Goal: Information Seeking & Learning: Learn about a topic

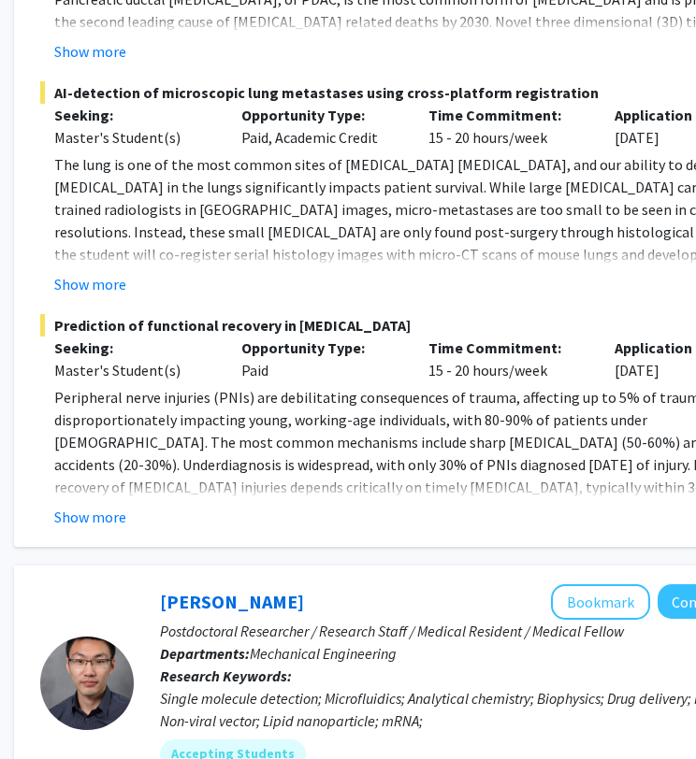
scroll to position [4011, 281]
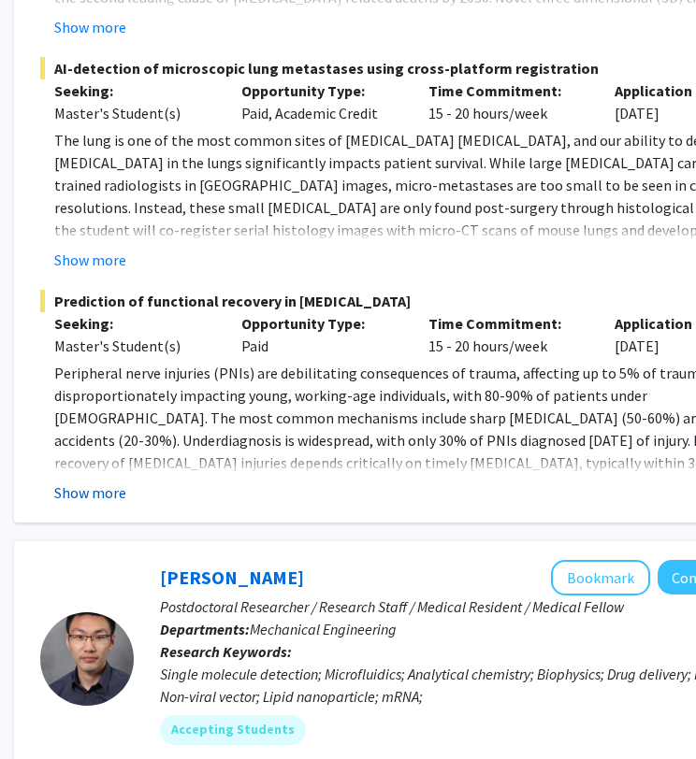
click at [93, 482] on button "Show more" at bounding box center [90, 493] width 72 height 22
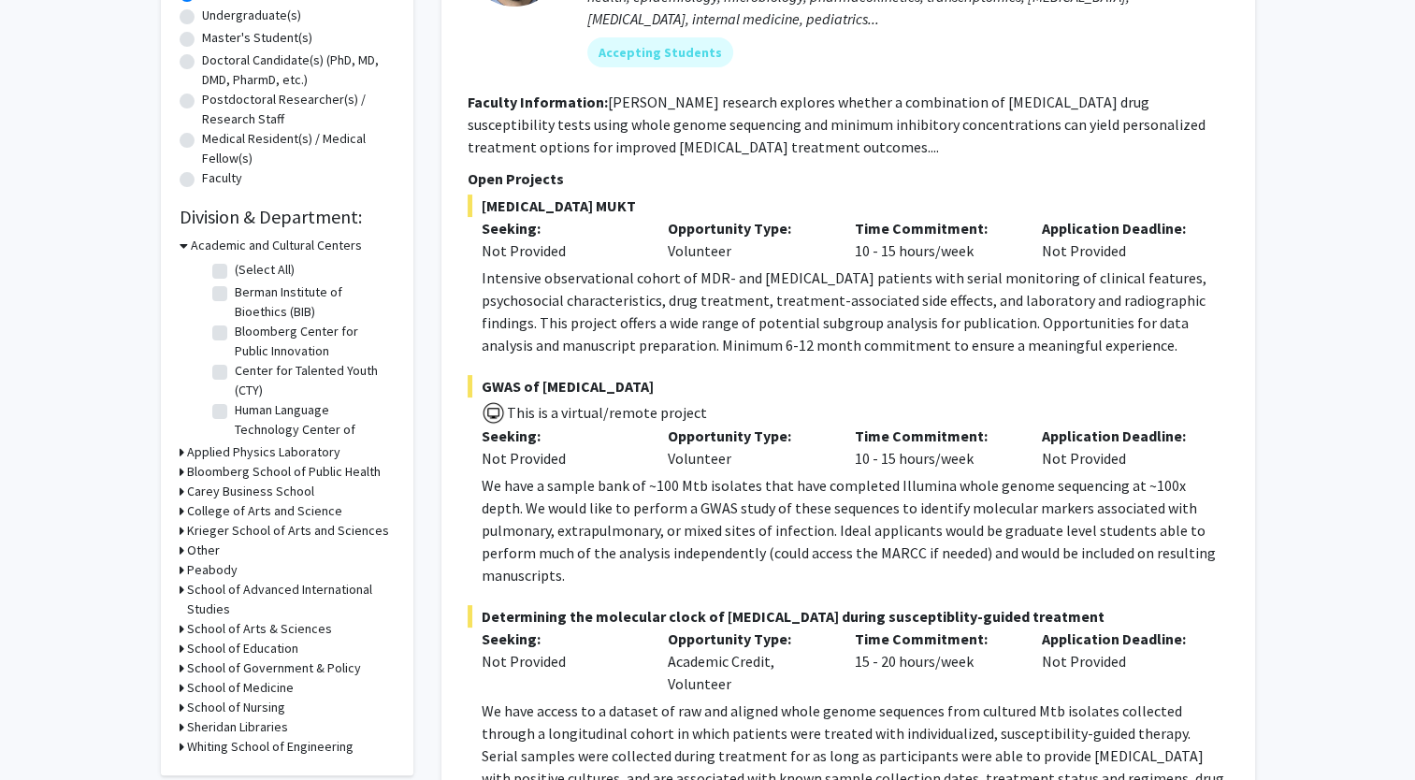
scroll to position [545, 0]
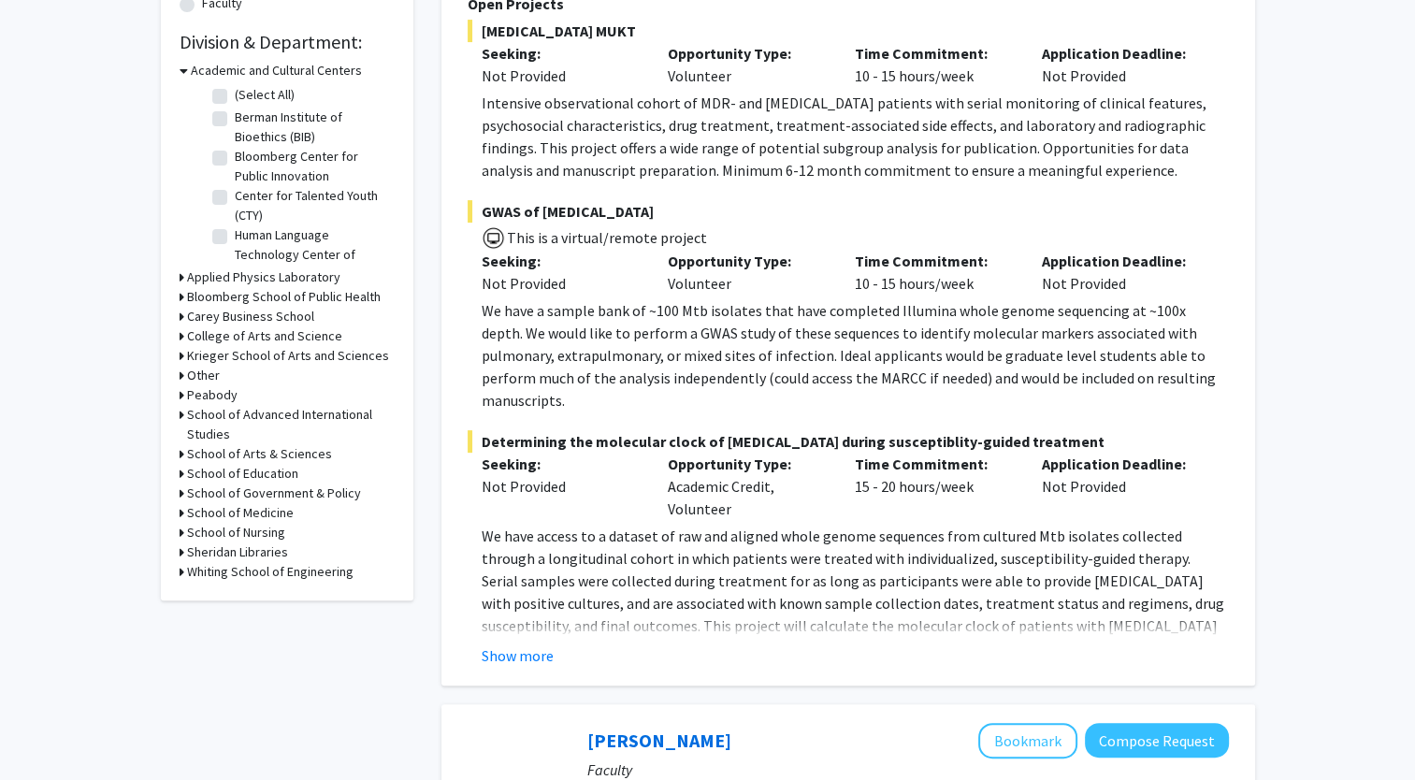
click at [210, 569] on h3 "Whiting School of Engineering" at bounding box center [270, 572] width 166 height 20
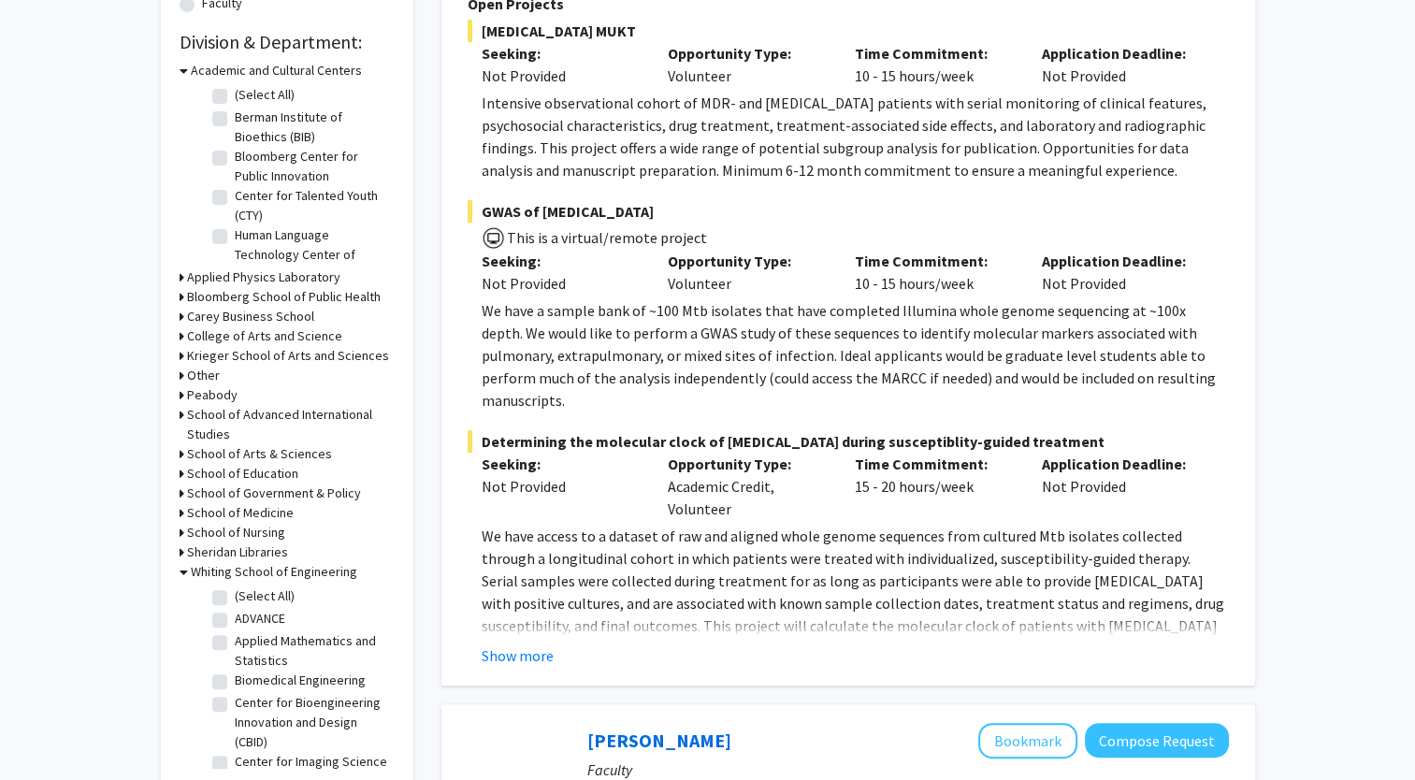
scroll to position [0, 0]
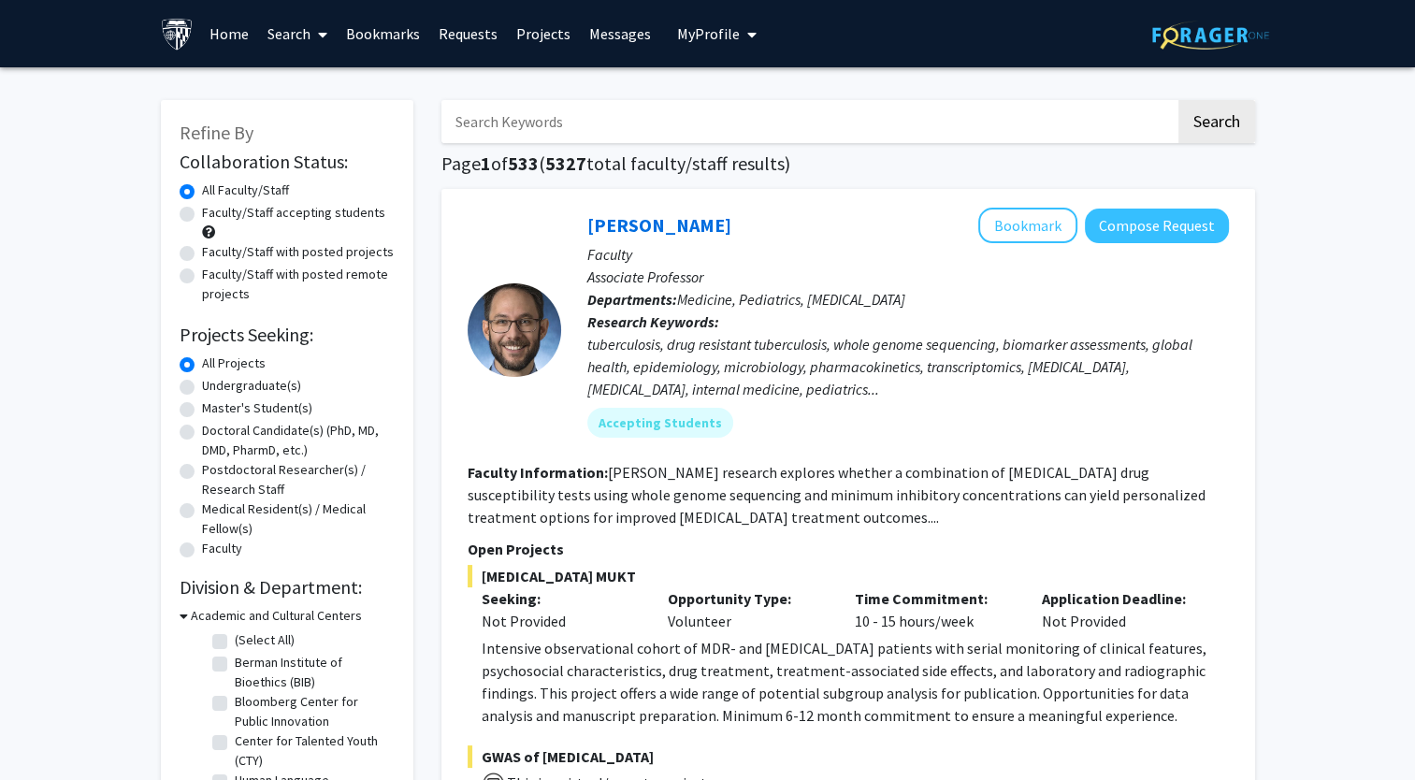
click at [520, 122] on input "Search Keywords" at bounding box center [808, 121] width 734 height 43
click at [1178, 100] on button "Search" at bounding box center [1216, 121] width 77 height 43
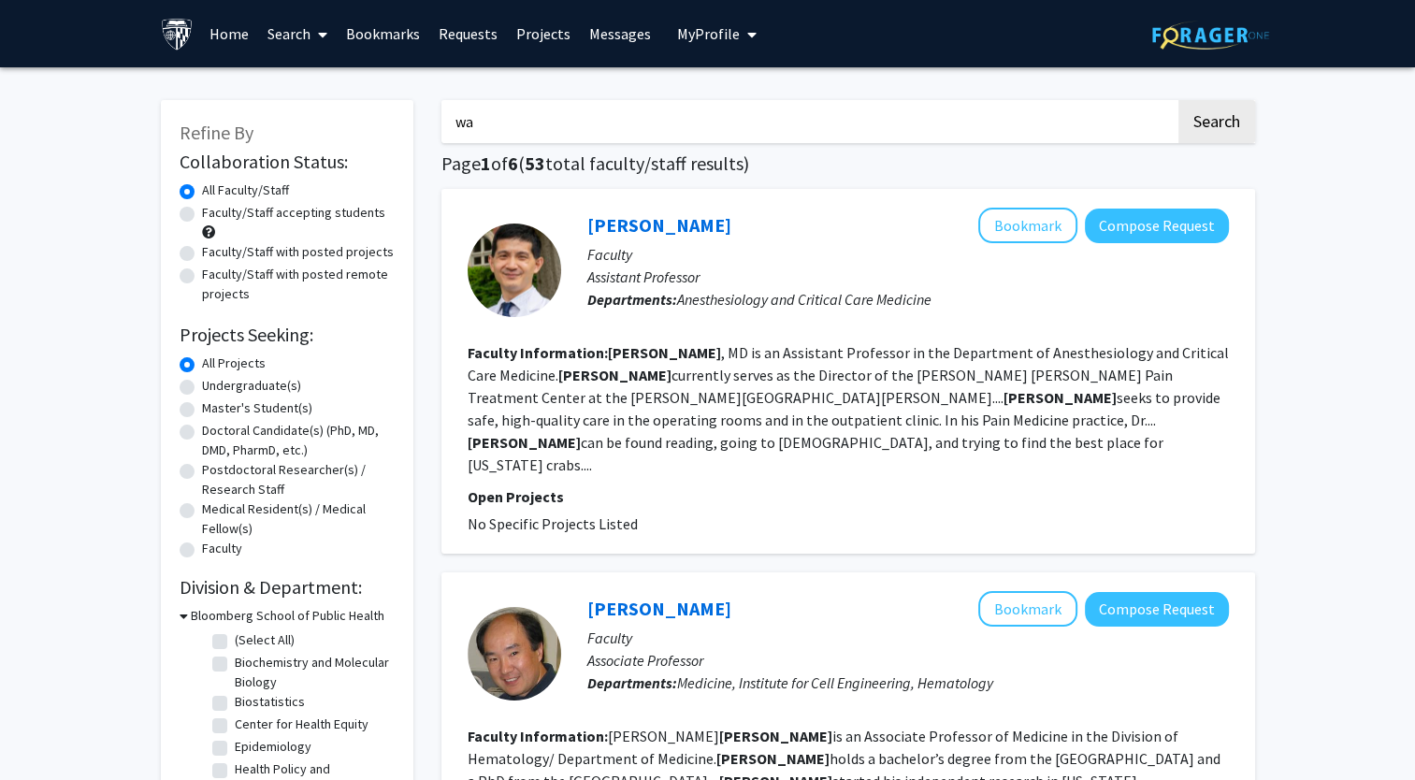
type input "w"
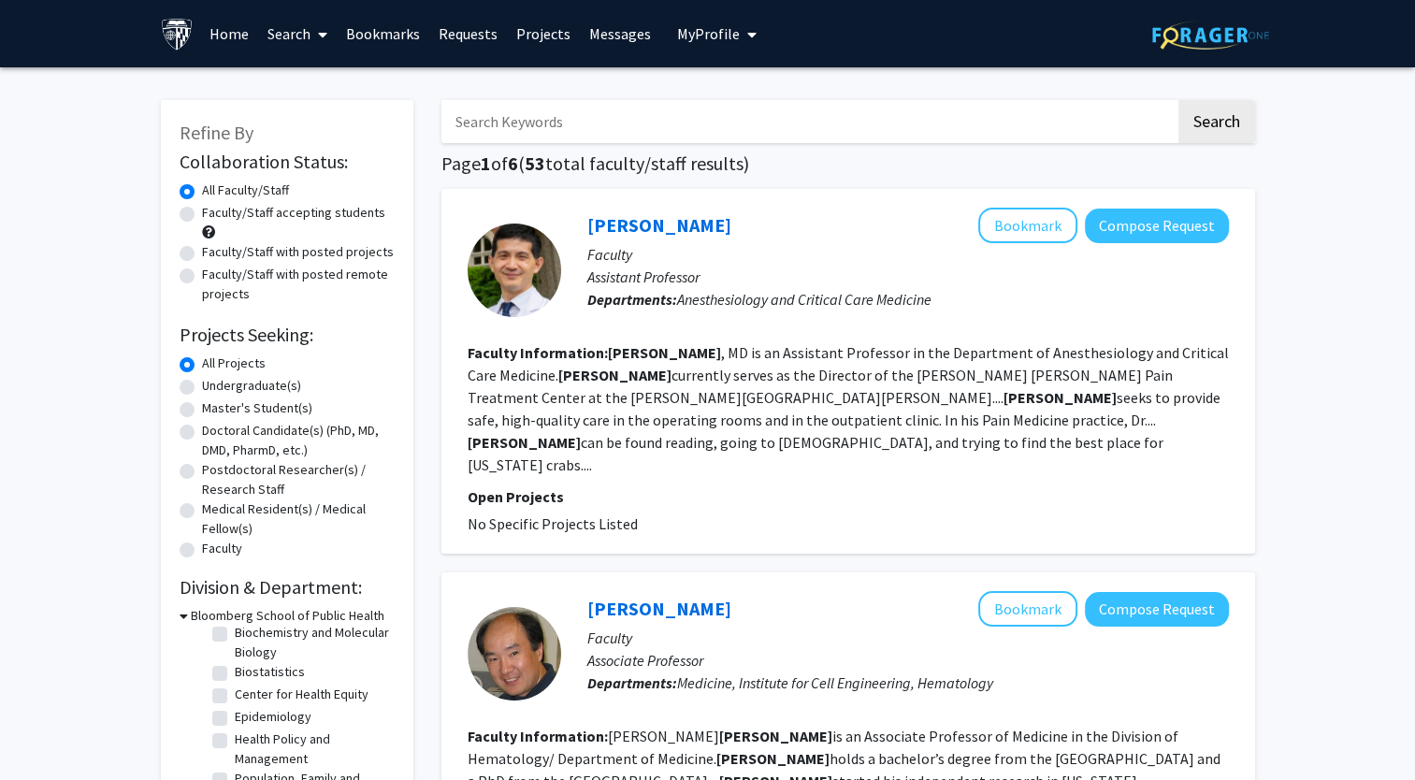
click at [235, 672] on label "Biostatistics" at bounding box center [270, 672] width 70 height 20
click at [235, 672] on input "Biostatistics" at bounding box center [241, 668] width 12 height 12
checkbox input "true"
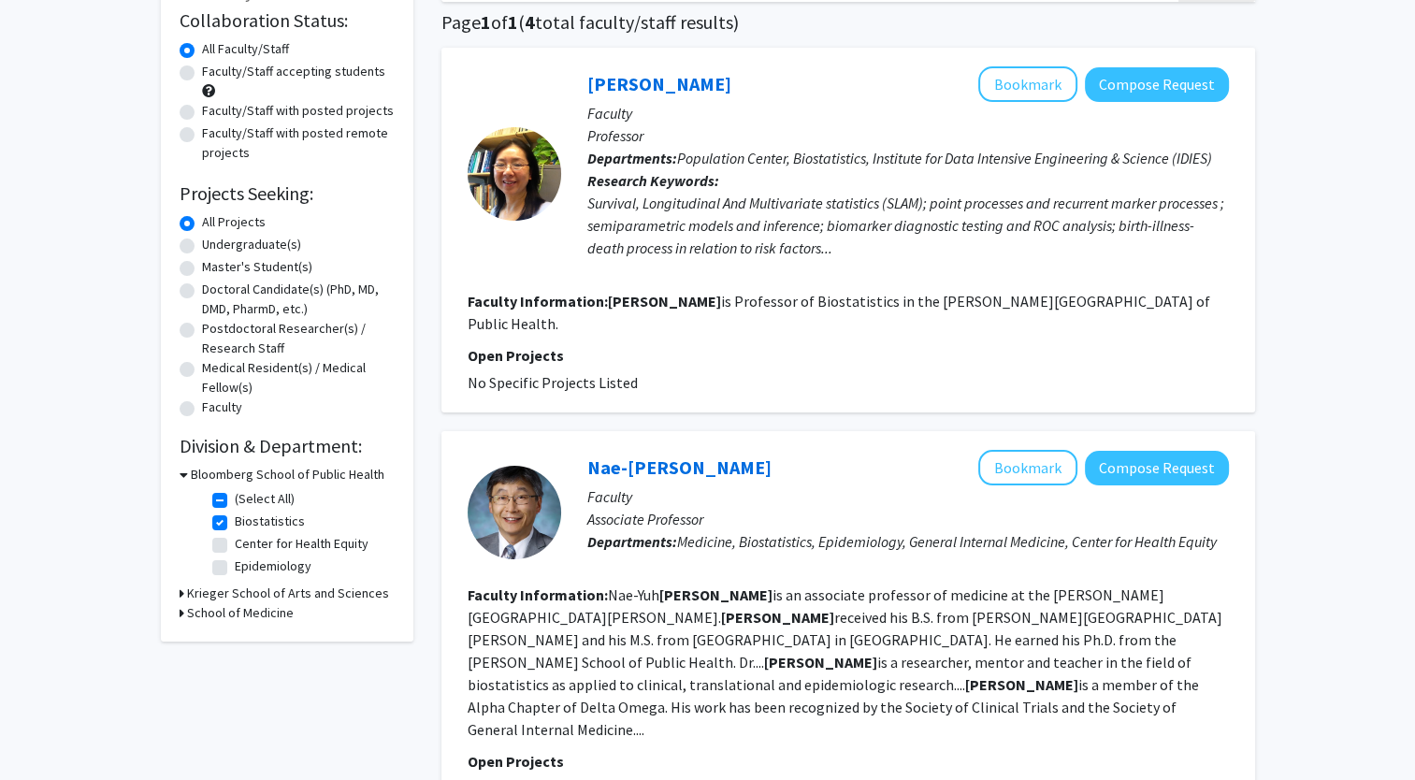
scroll to position [144, 0]
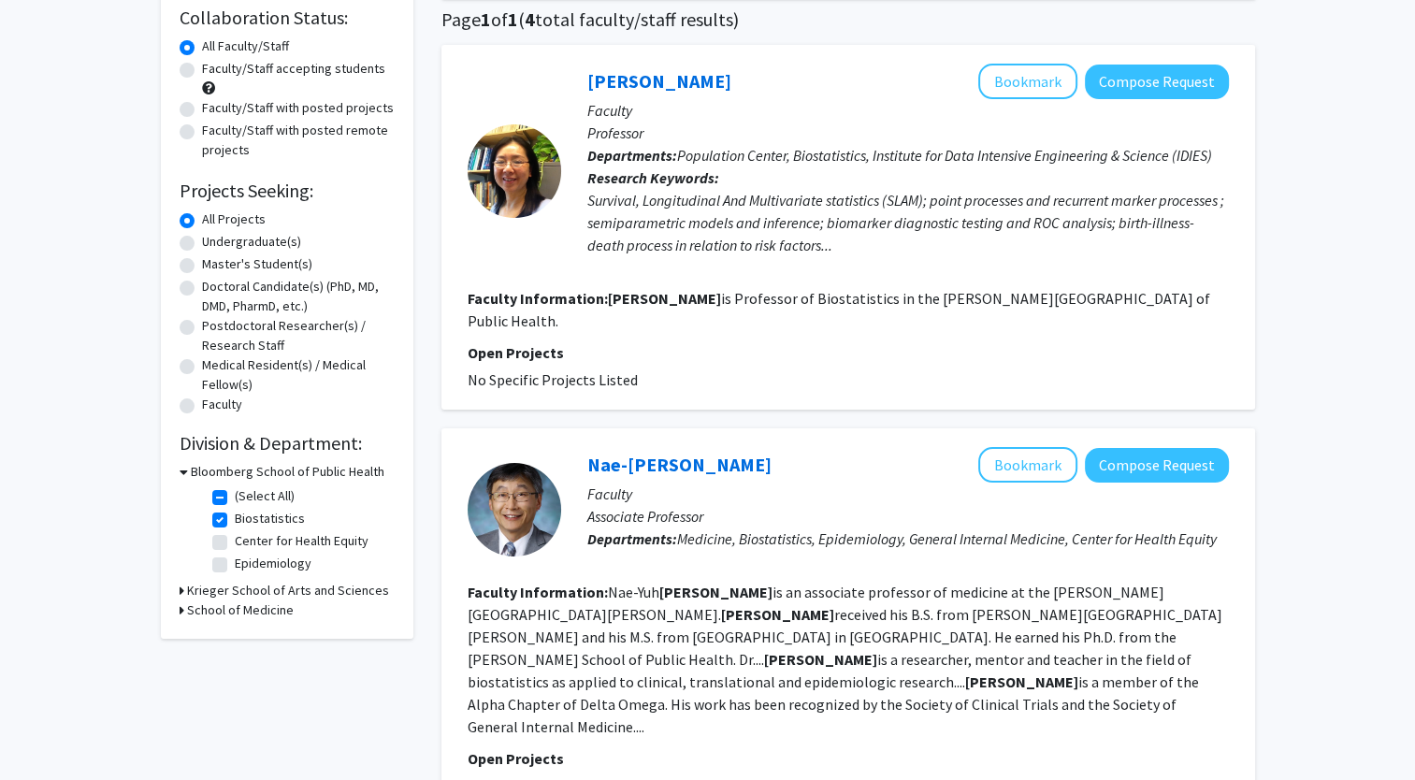
click at [235, 522] on label "Biostatistics" at bounding box center [270, 519] width 70 height 20
click at [235, 521] on input "Biostatistics" at bounding box center [241, 515] width 12 height 12
checkbox input "false"
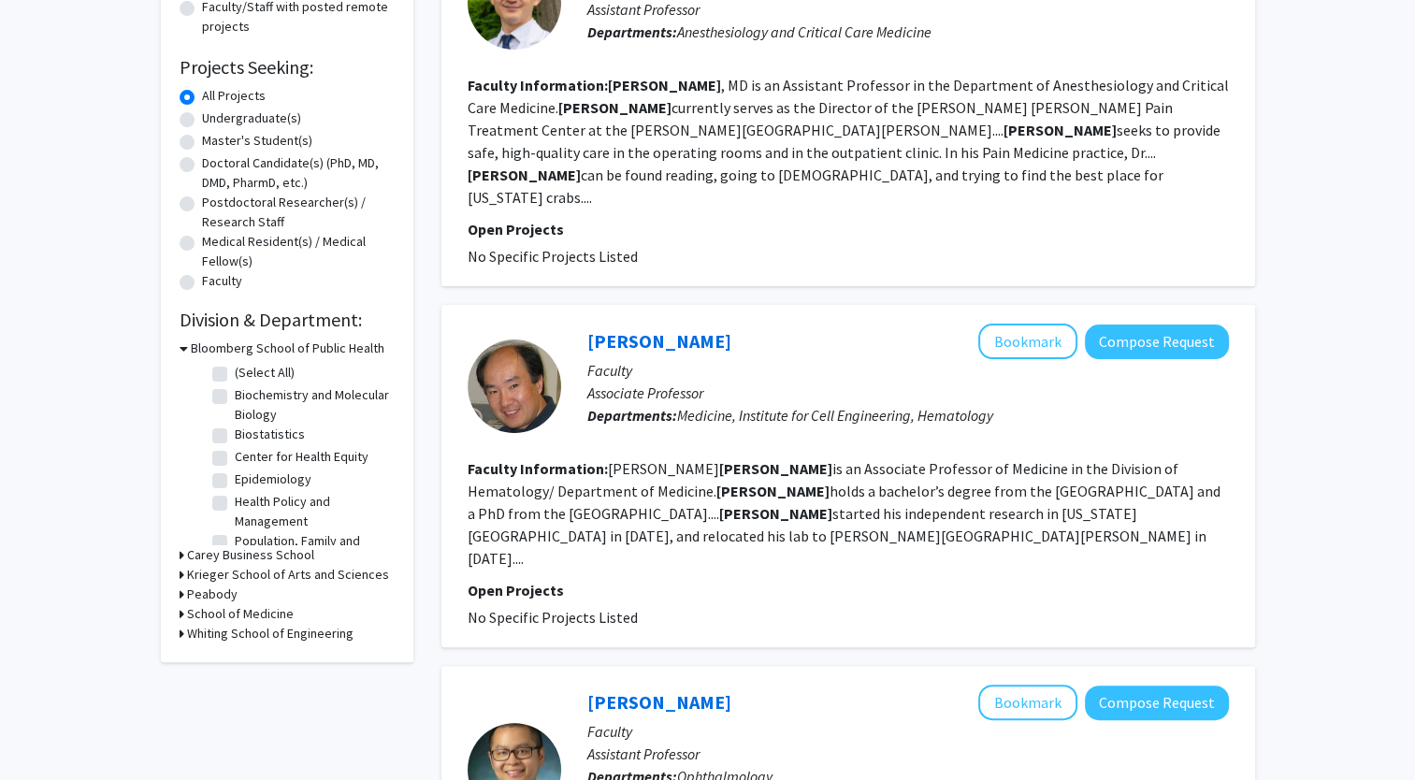
click at [235, 397] on label "Biochemistry and Molecular Biology" at bounding box center [312, 404] width 155 height 39
click at [235, 397] on input "Biochemistry and Molecular Biology" at bounding box center [241, 391] width 12 height 12
checkbox input "true"
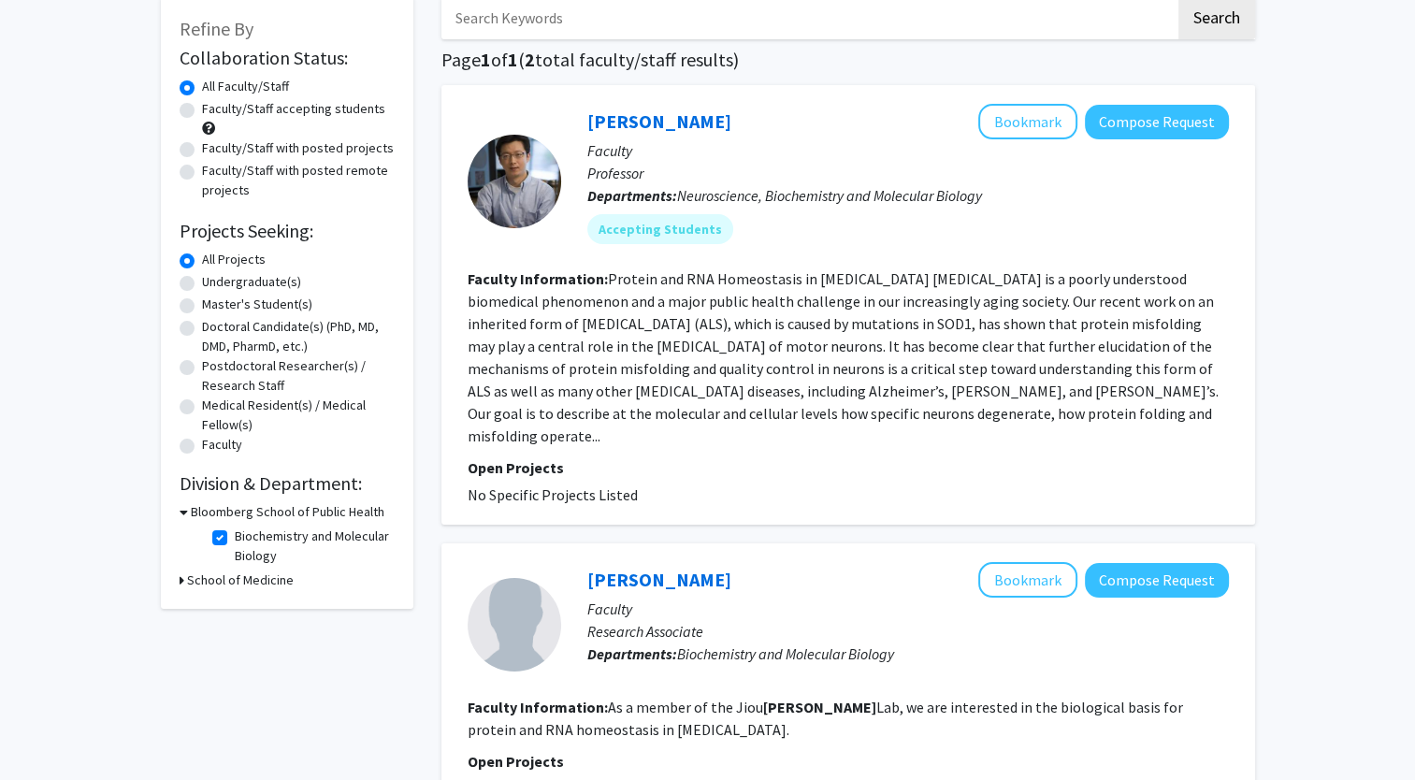
scroll to position [108, 0]
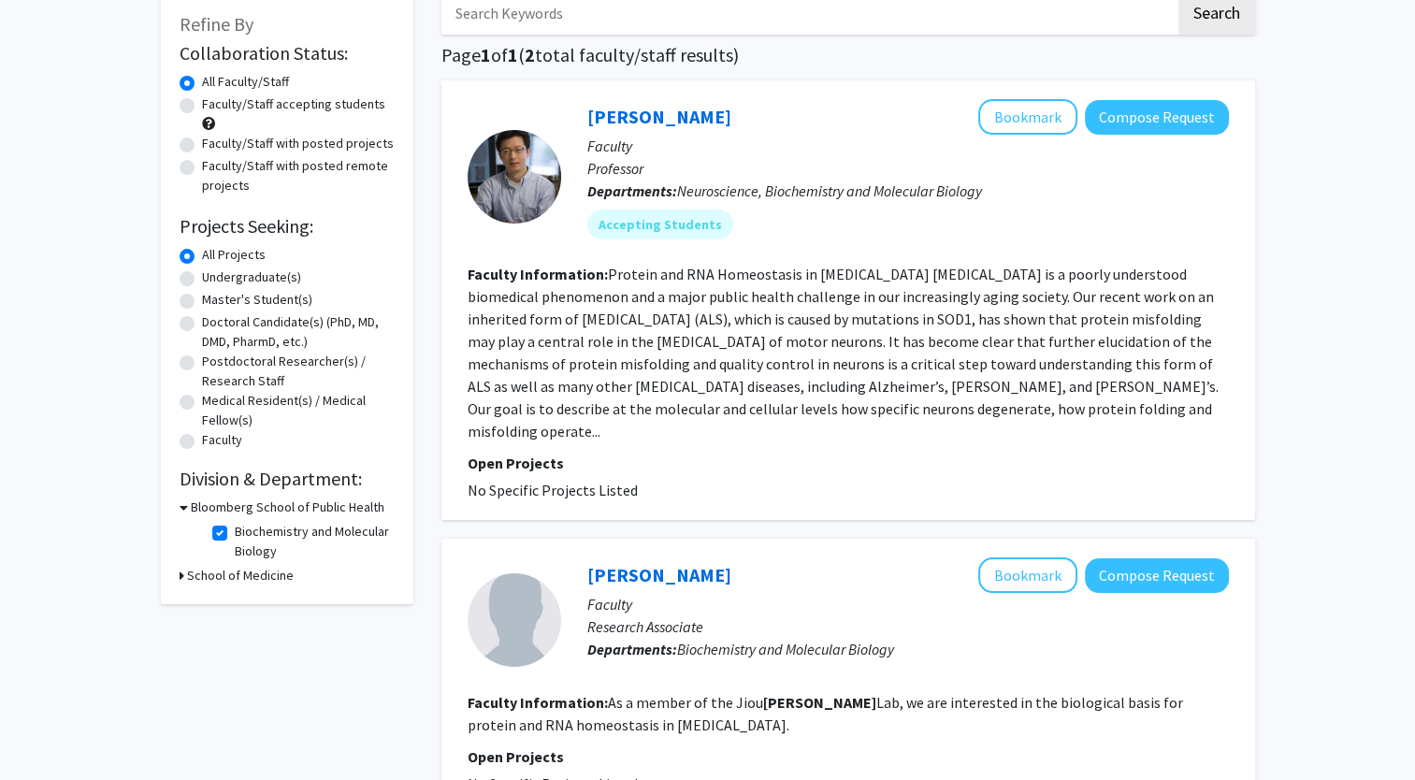
click at [181, 509] on icon at bounding box center [184, 508] width 8 height 20
click at [182, 511] on icon at bounding box center [182, 508] width 5 height 20
click at [235, 538] on label "Biochemistry and Molecular Biology" at bounding box center [312, 541] width 155 height 39
click at [235, 534] on input "Biochemistry and Molecular Biology" at bounding box center [241, 528] width 12 height 12
checkbox input "false"
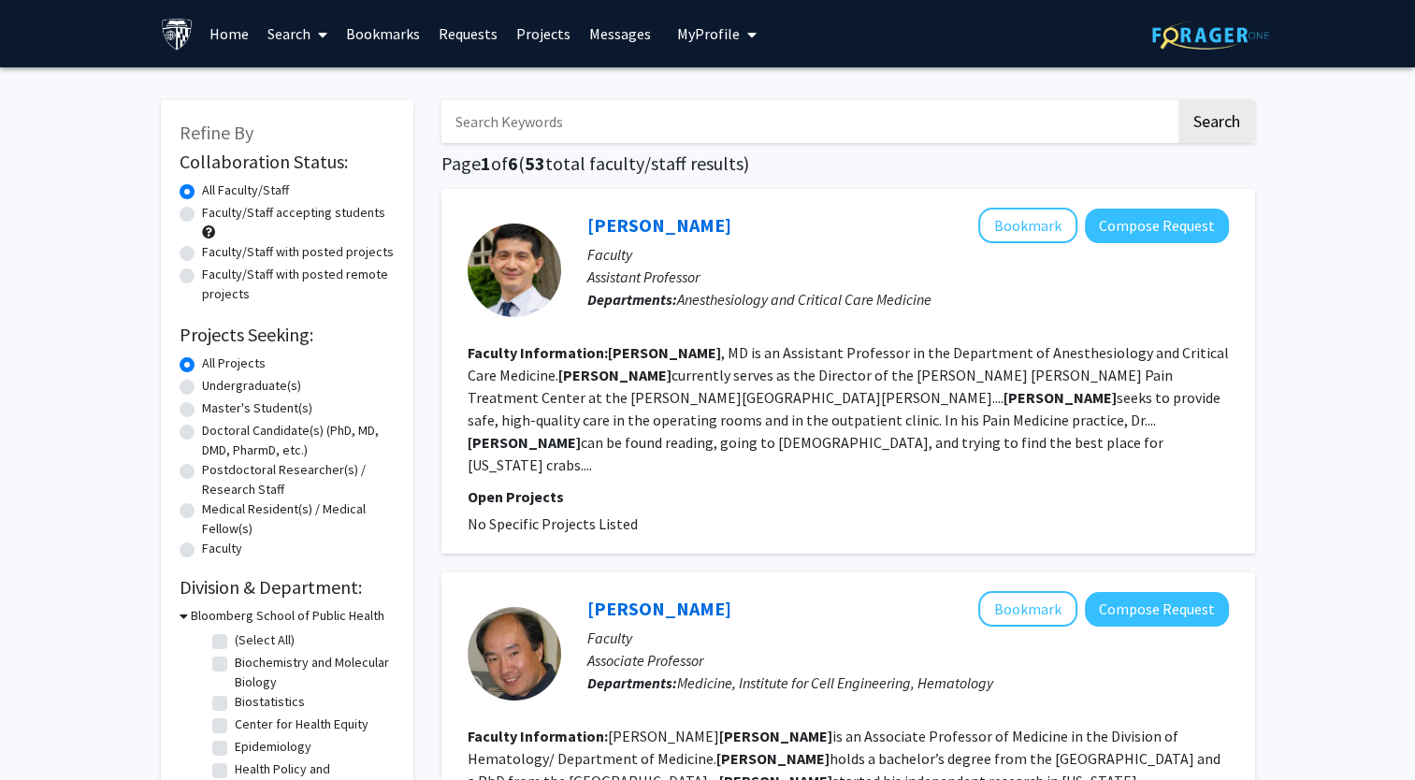
drag, startPoint x: 223, startPoint y: 538, endPoint x: 389, endPoint y: 51, distance: 514.9
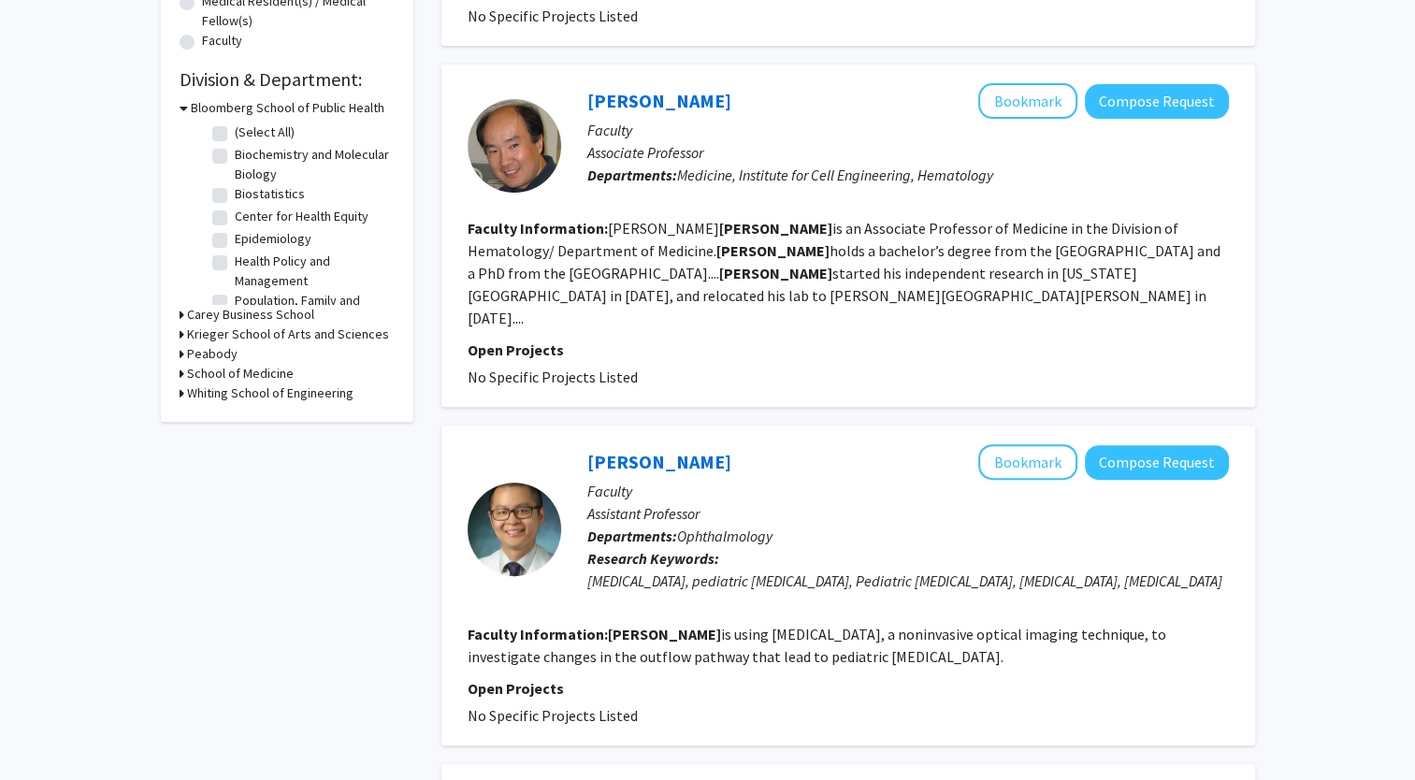
scroll to position [509, 0]
click at [215, 397] on h3 "Whiting School of Engineering" at bounding box center [270, 393] width 166 height 20
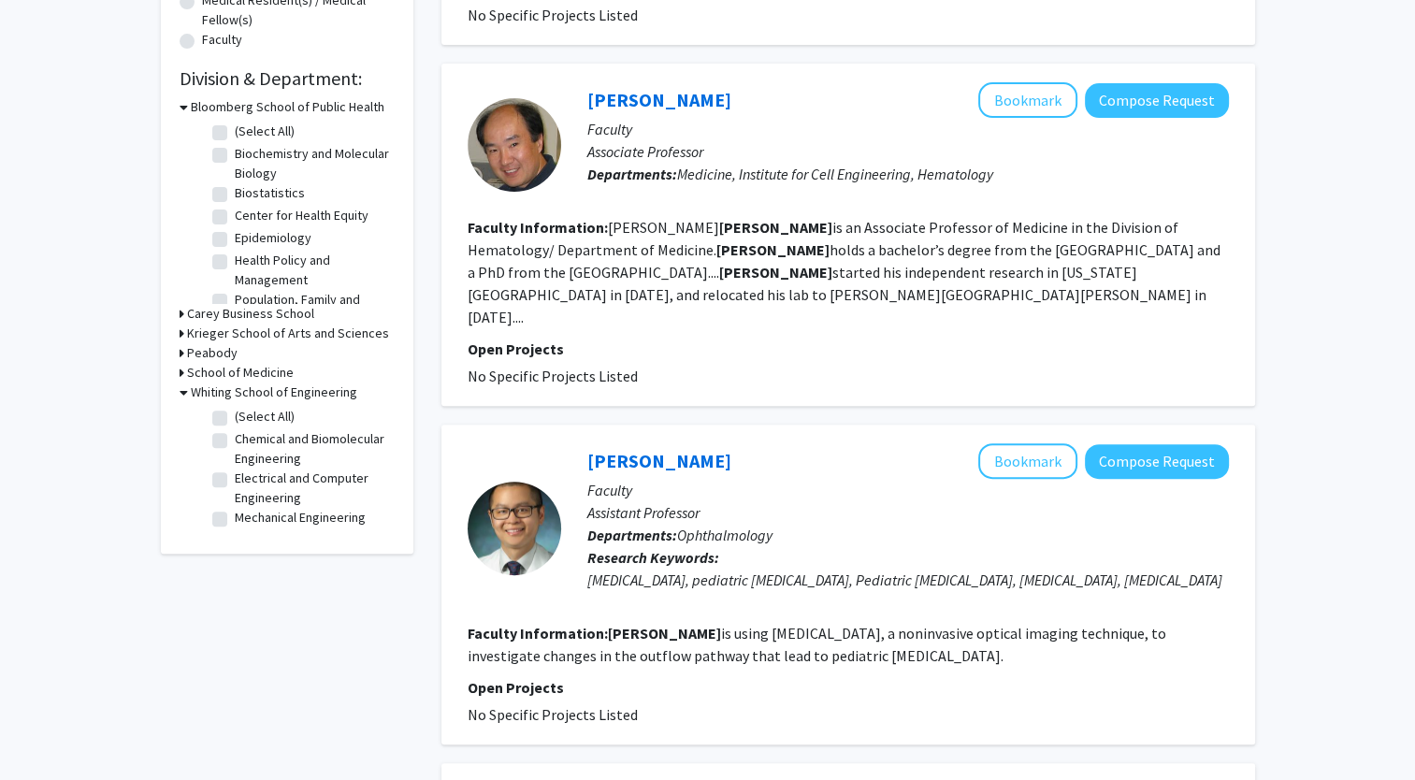
click at [235, 441] on label "Chemical and Biomolecular Engineering" at bounding box center [312, 448] width 155 height 39
click at [235, 441] on input "Chemical and Biomolecular Engineering" at bounding box center [241, 435] width 12 height 12
checkbox input "true"
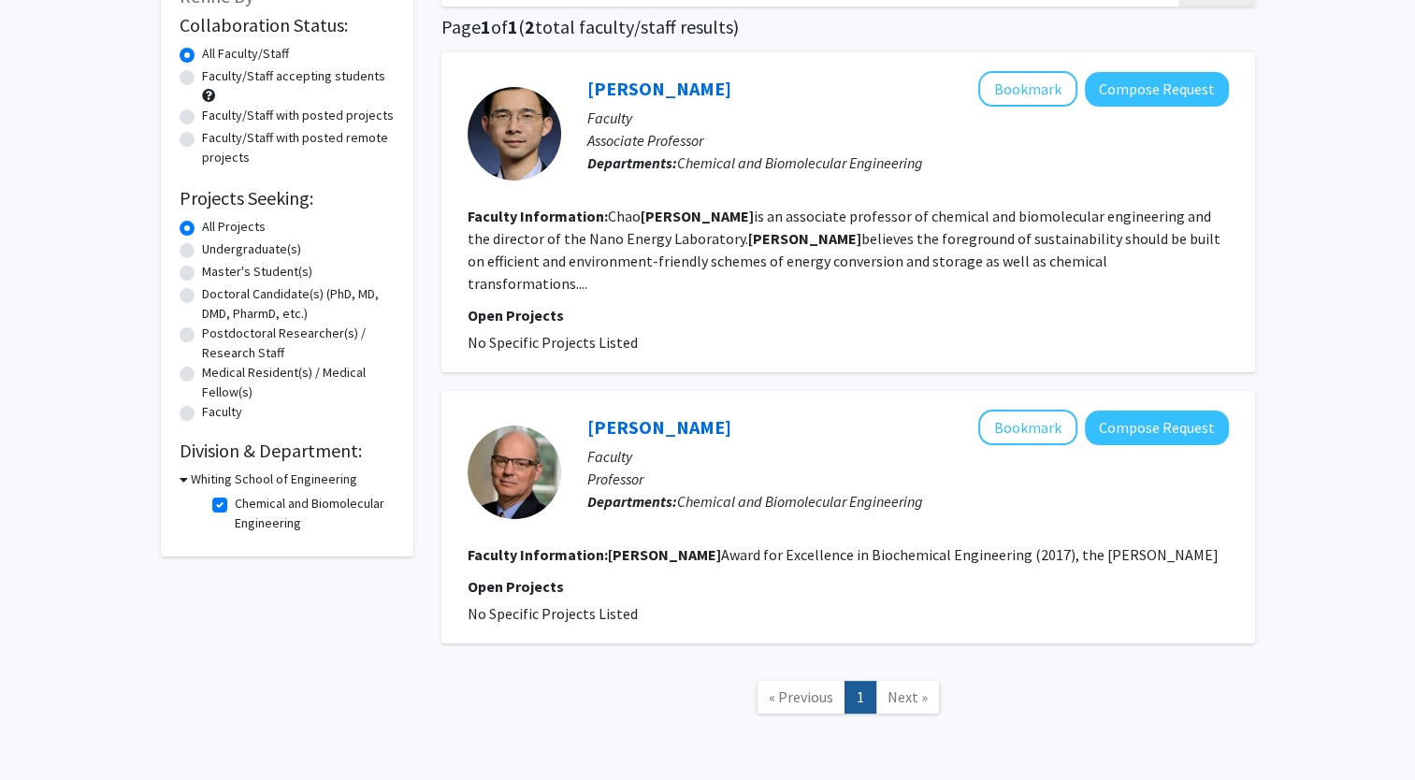
scroll to position [65, 0]
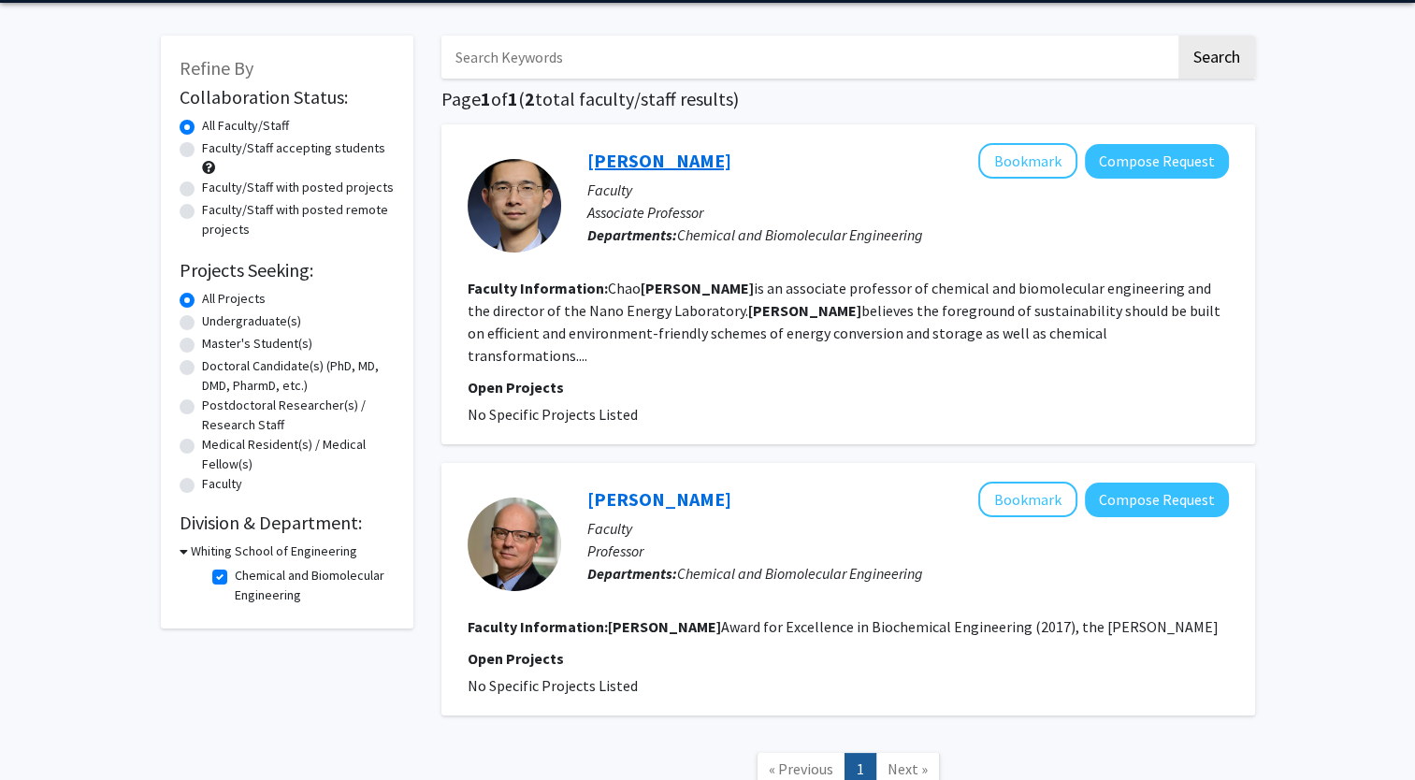
click at [625, 163] on link "[PERSON_NAME]" at bounding box center [659, 160] width 144 height 23
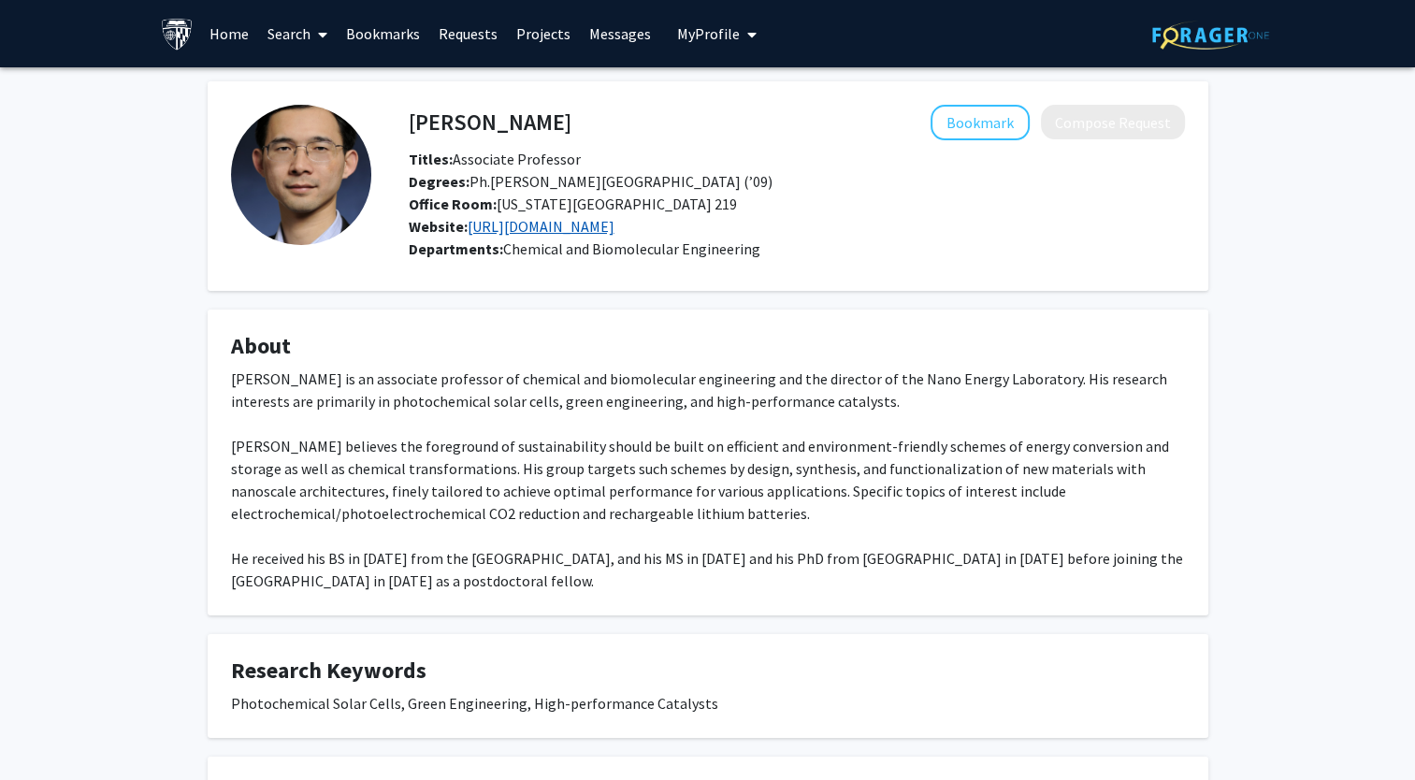
click at [536, 230] on link "[URL][DOMAIN_NAME]" at bounding box center [541, 226] width 147 height 19
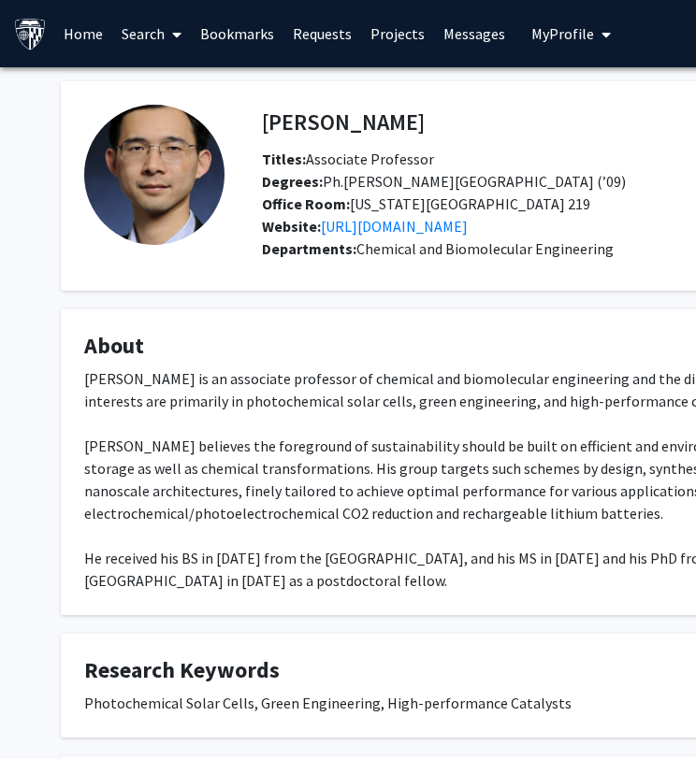
click at [75, 29] on link "Home" at bounding box center [83, 33] width 58 height 65
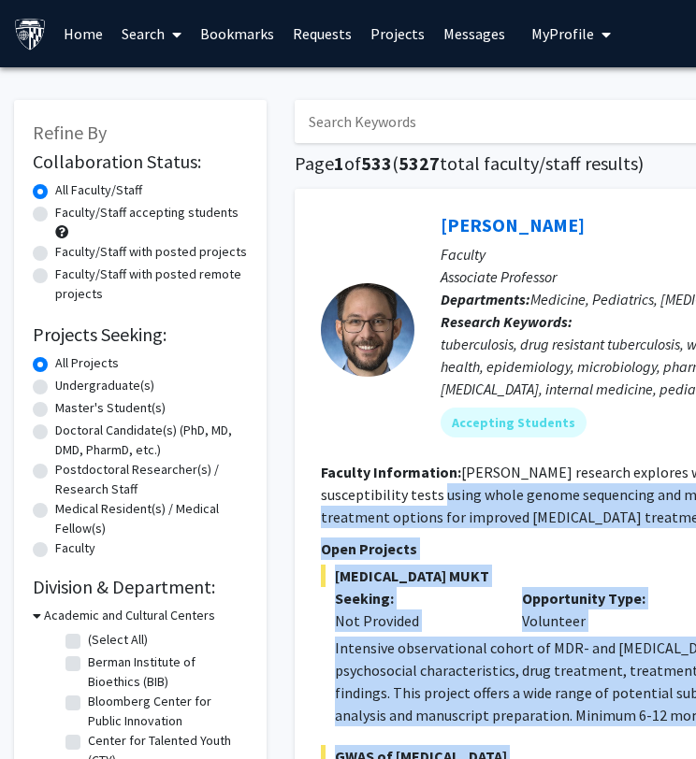
drag, startPoint x: 0, startPoint y: 0, endPoint x: 333, endPoint y: 506, distance: 605.7
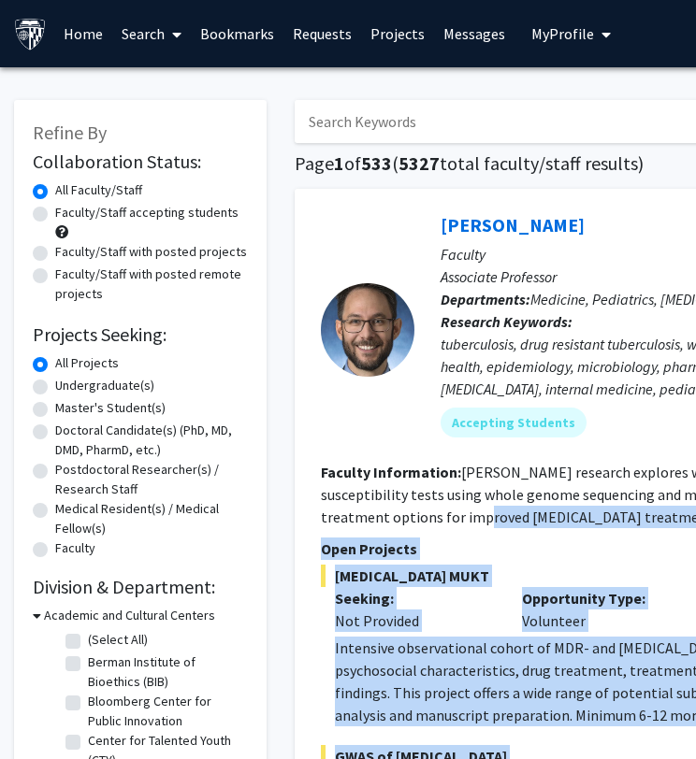
drag, startPoint x: 333, startPoint y: 506, endPoint x: 287, endPoint y: 548, distance: 62.2
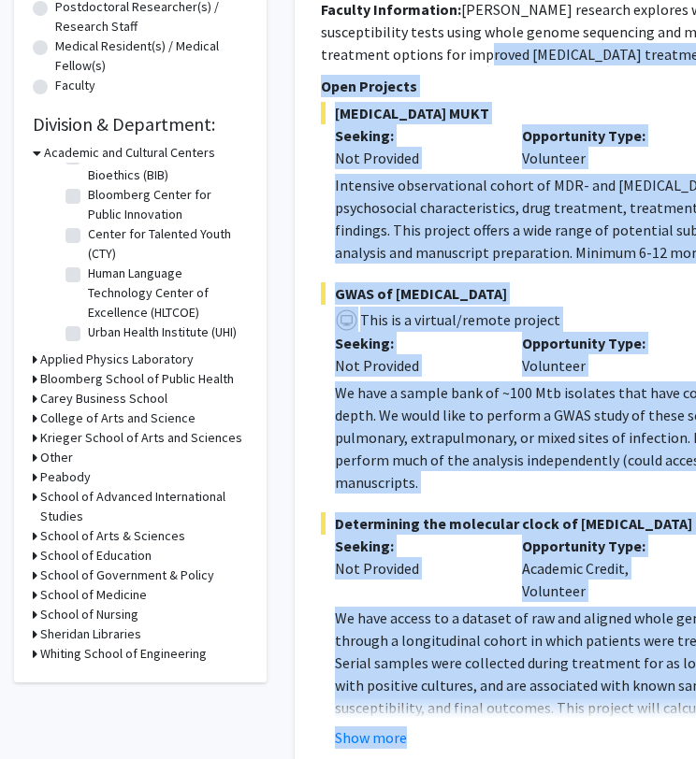
scroll to position [464, 0]
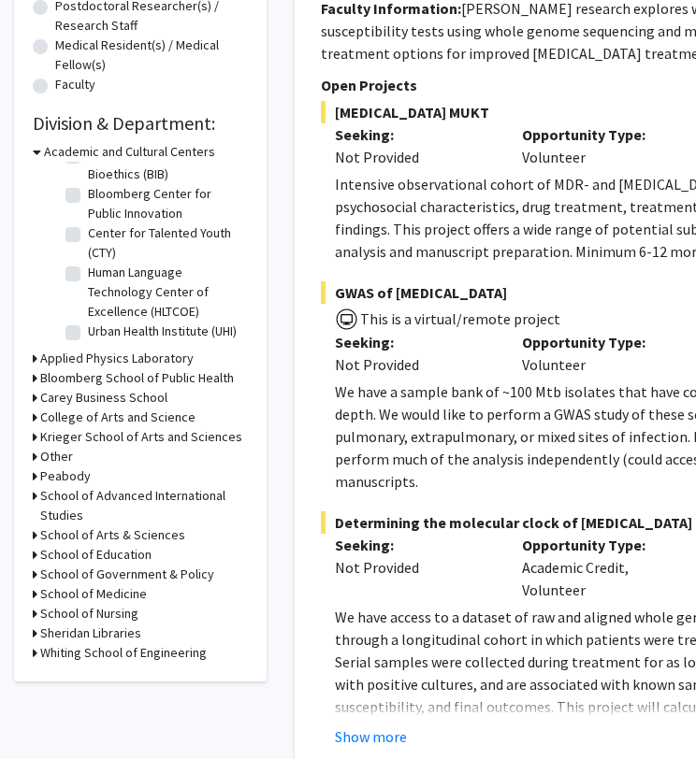
click at [36, 443] on icon at bounding box center [35, 437] width 5 height 20
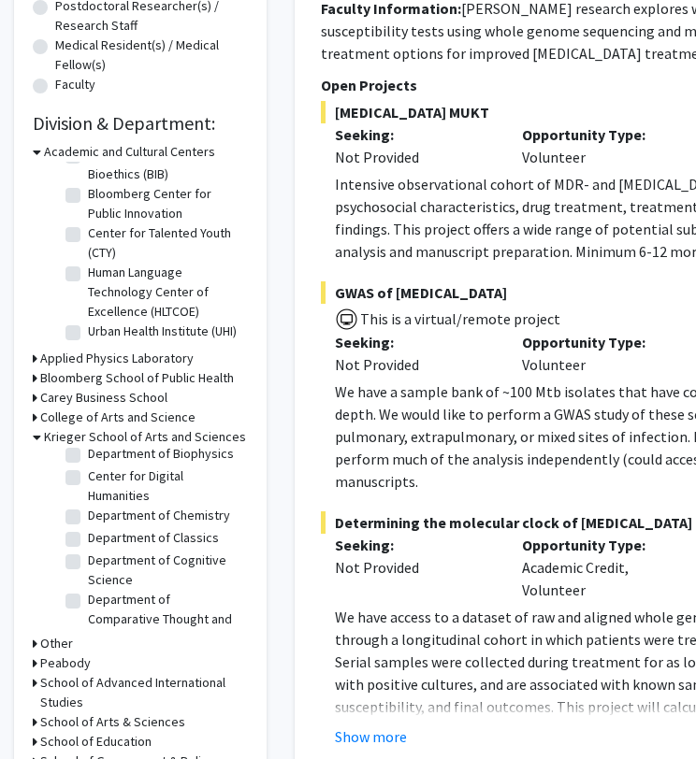
scroll to position [419, 0]
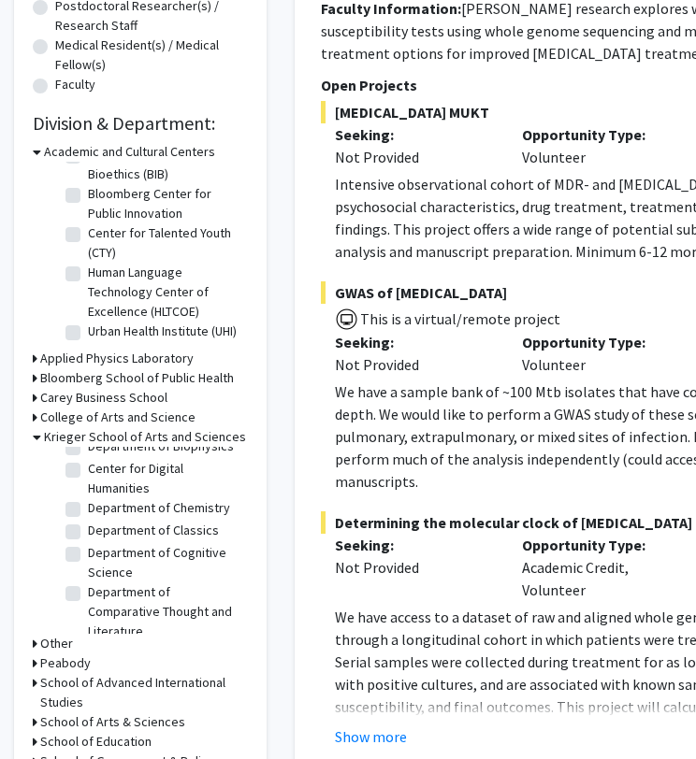
click at [88, 518] on label "Department of Chemistry" at bounding box center [159, 509] width 142 height 20
click at [88, 511] on input "Department of Chemistry" at bounding box center [94, 505] width 12 height 12
checkbox input "true"
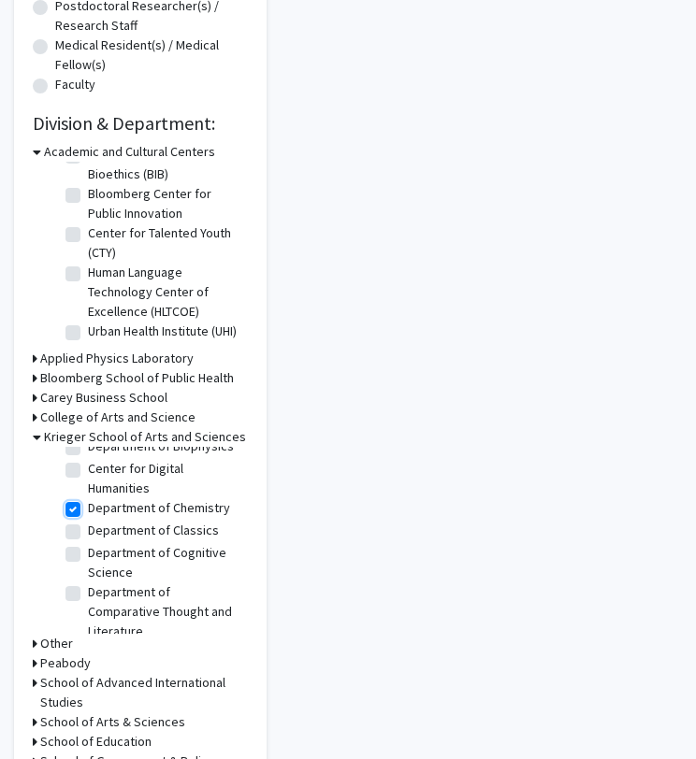
checkbox input "true"
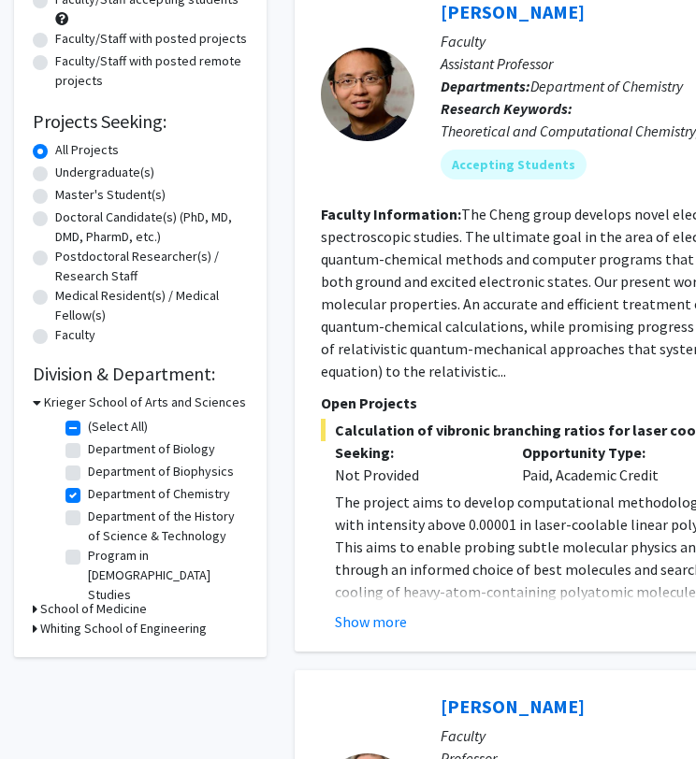
scroll to position [221, 0]
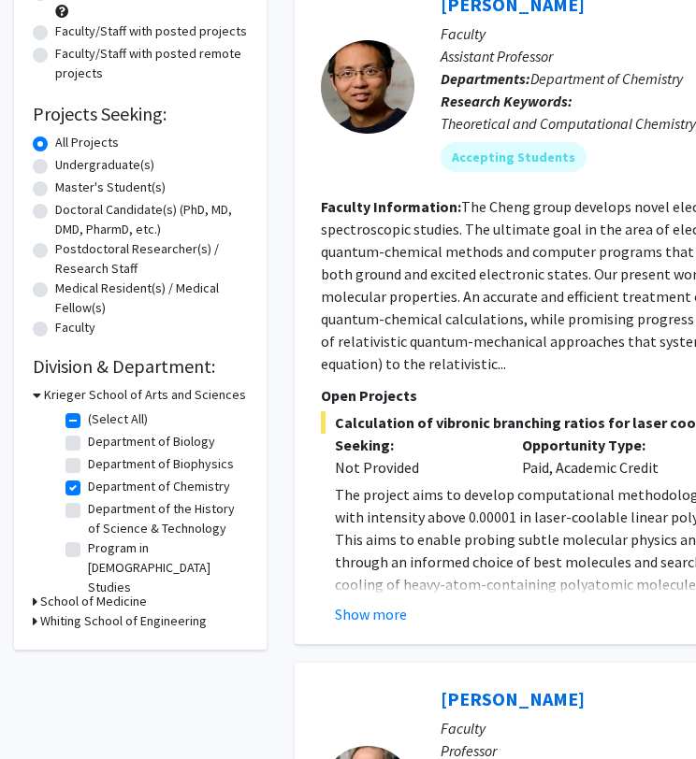
click at [104, 620] on h3 "Whiting School of Engineering" at bounding box center [123, 622] width 166 height 20
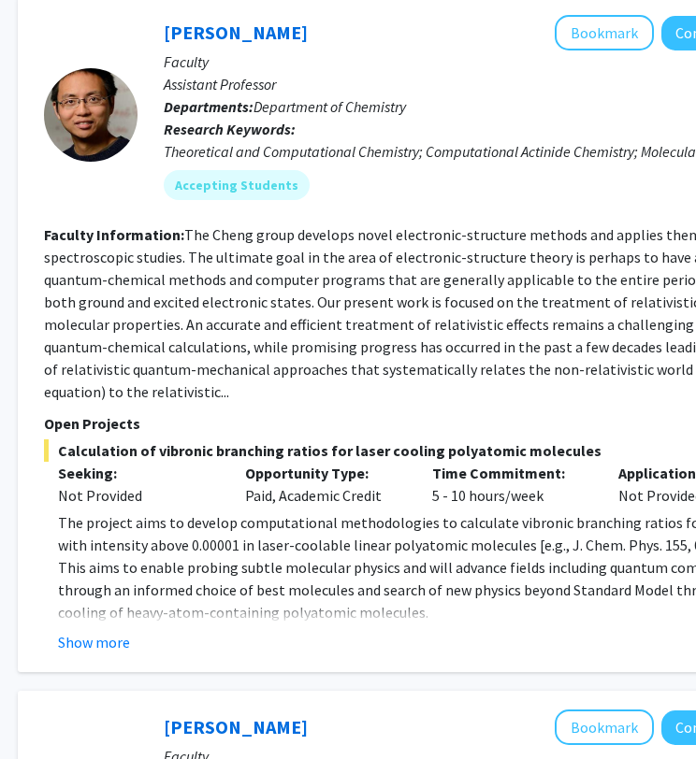
scroll to position [191, 277]
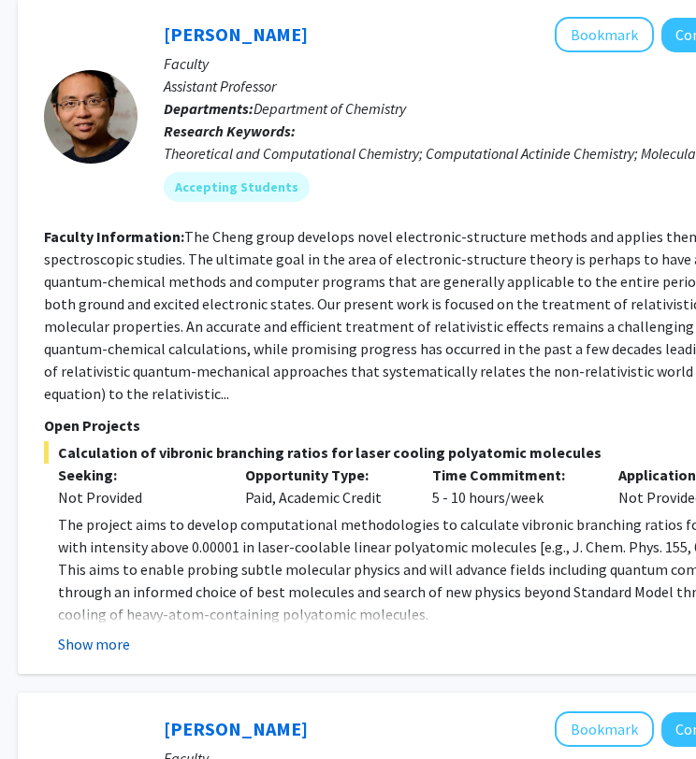
click at [101, 633] on button "Show more" at bounding box center [94, 644] width 72 height 22
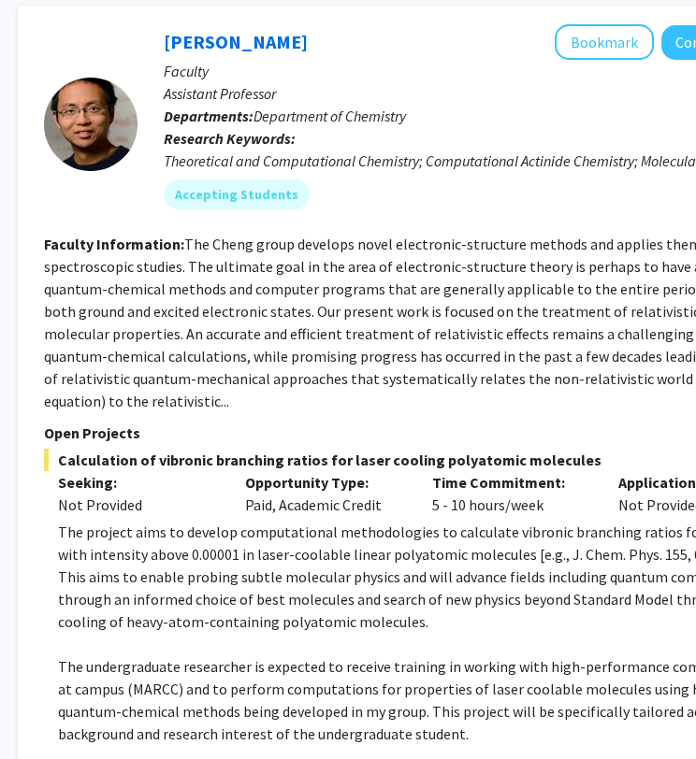
scroll to position [174, 277]
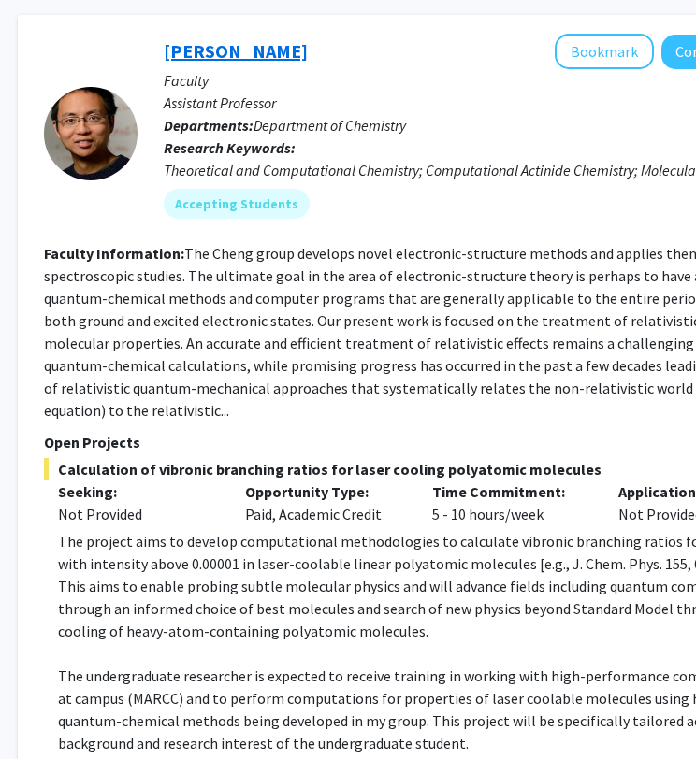
click at [224, 52] on link "Lan Cheng" at bounding box center [236, 50] width 144 height 23
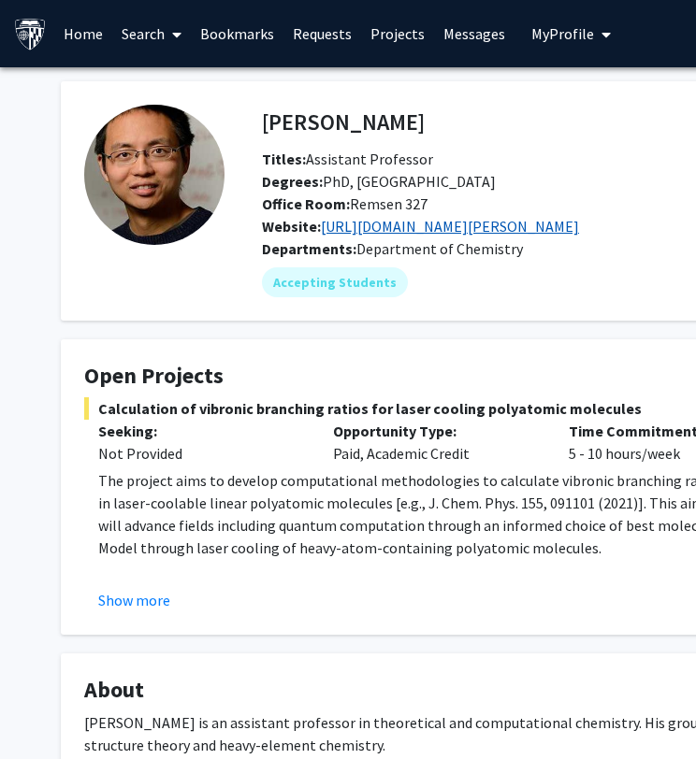
click at [454, 223] on link "https://sites.krieger.jhu.edu/cheng/" at bounding box center [450, 226] width 258 height 19
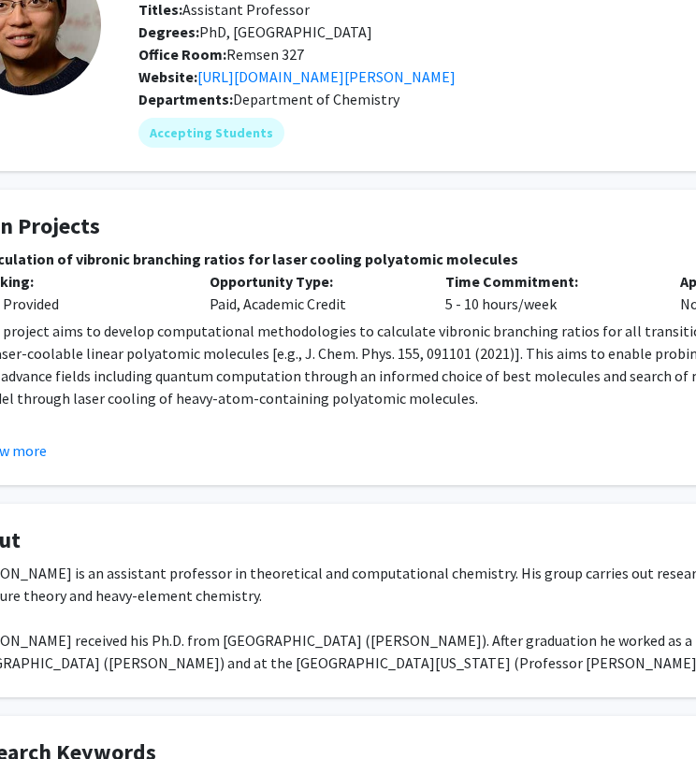
scroll to position [150, 0]
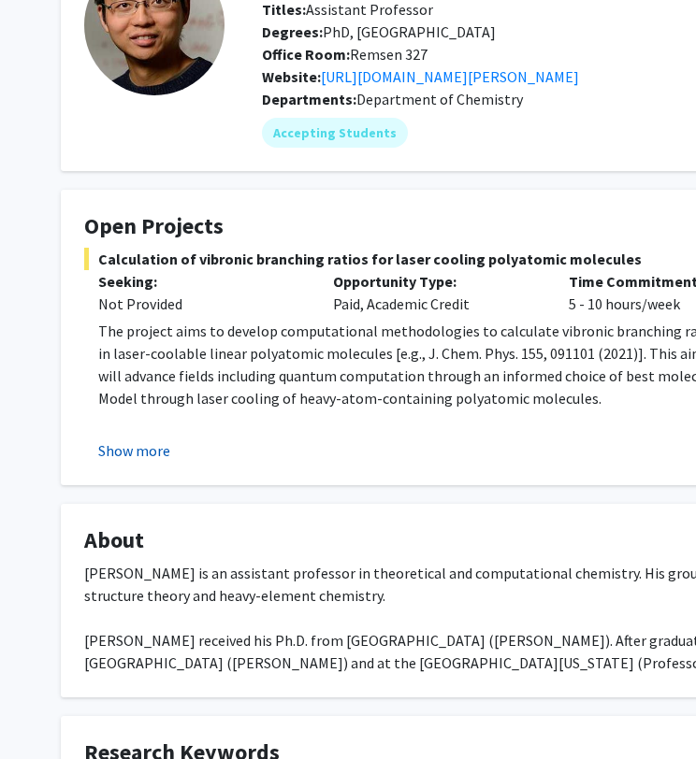
click at [146, 448] on button "Show more" at bounding box center [134, 451] width 72 height 22
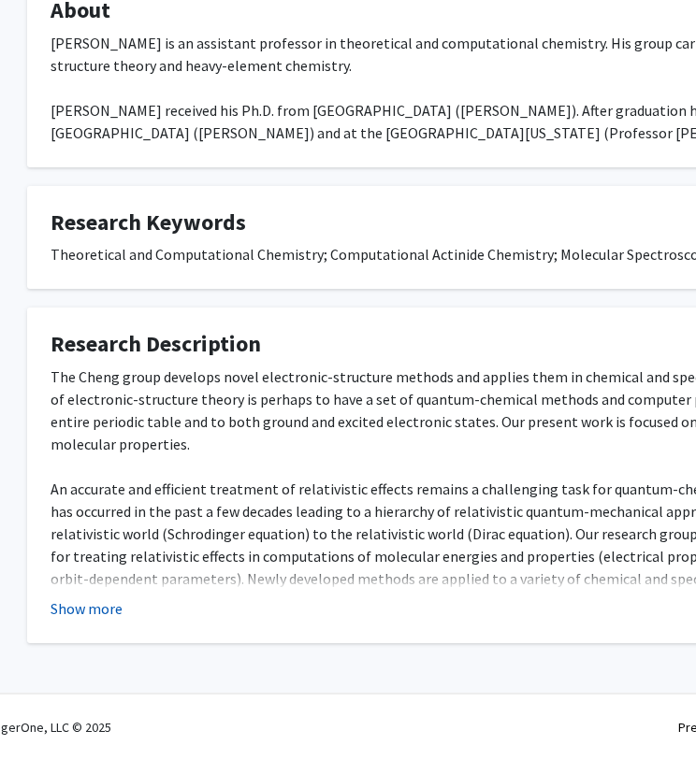
scroll to position [770, 0]
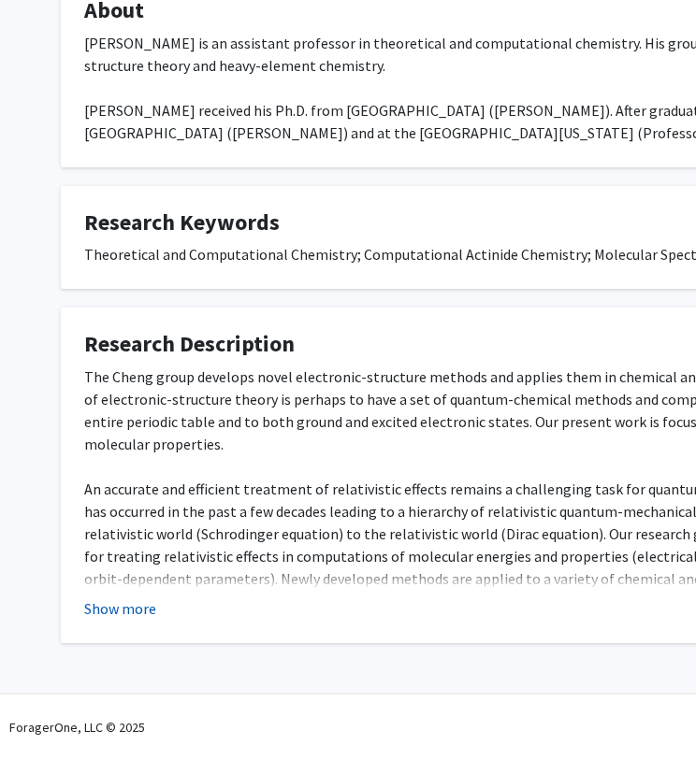
click at [130, 610] on button "Show more" at bounding box center [120, 609] width 72 height 22
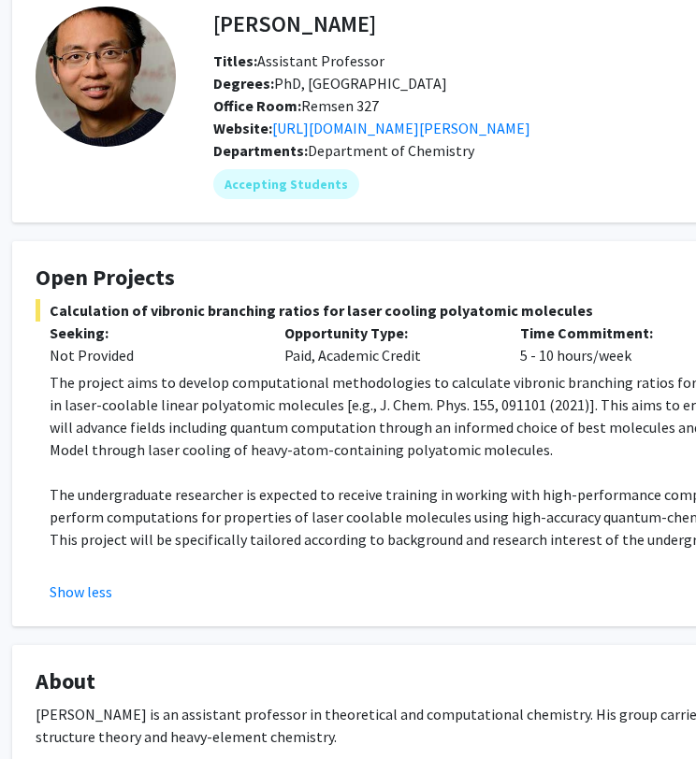
scroll to position [0, 49]
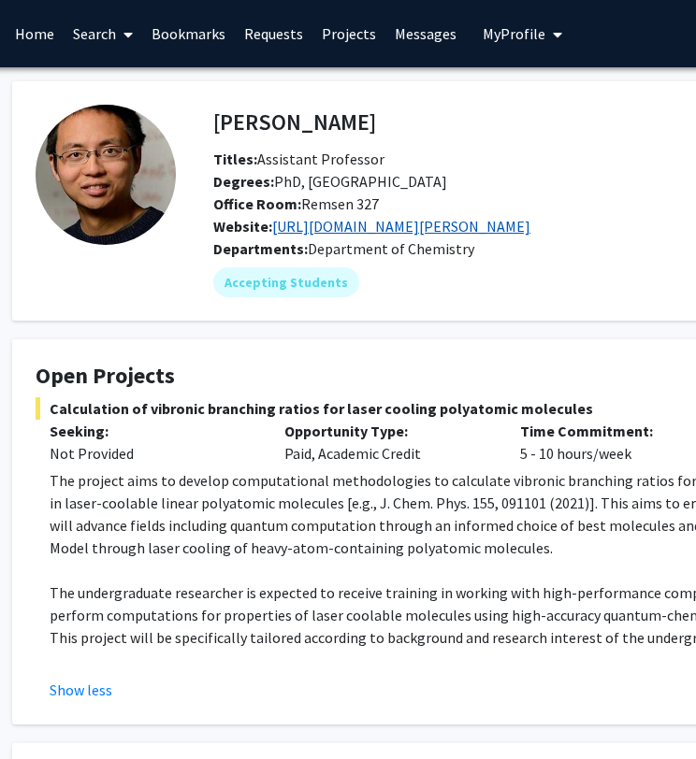
click at [318, 231] on link "https://sites.krieger.jhu.edu/cheng/" at bounding box center [401, 226] width 258 height 19
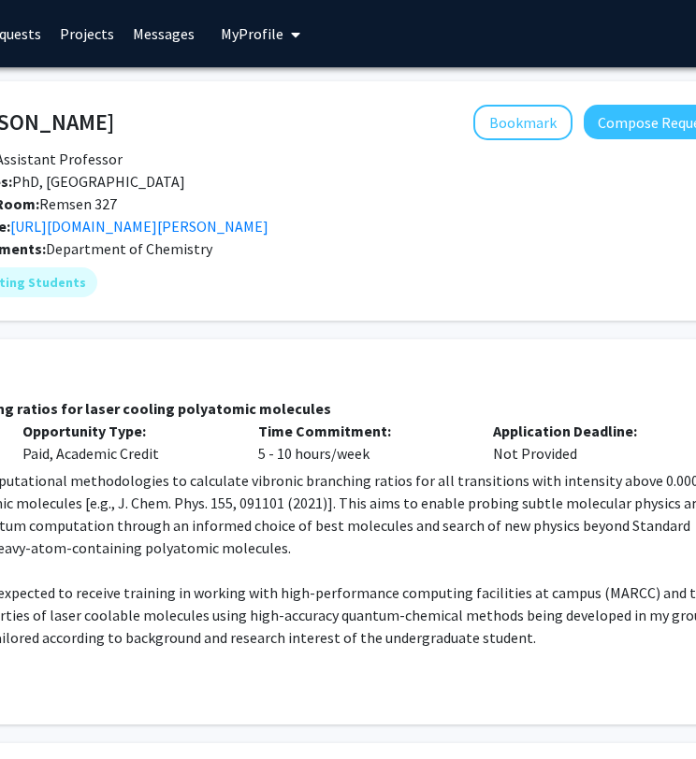
scroll to position [0, 0]
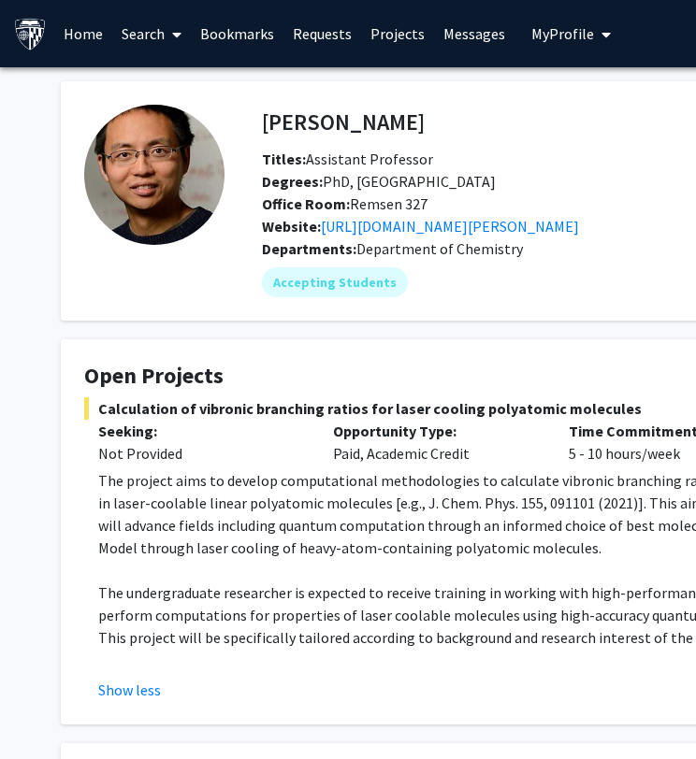
drag, startPoint x: 30, startPoint y: 2, endPoint x: 162, endPoint y: 310, distance: 334.8
click at [162, 310] on fg-card "Lan Cheng Bookmark Compose Request Titles: Assistant Professor Degrees: PhD, Pe…" at bounding box center [561, 200] width 1001 height 239
click at [364, 234] on link "https://sites.krieger.jhu.edu/cheng/" at bounding box center [450, 226] width 258 height 19
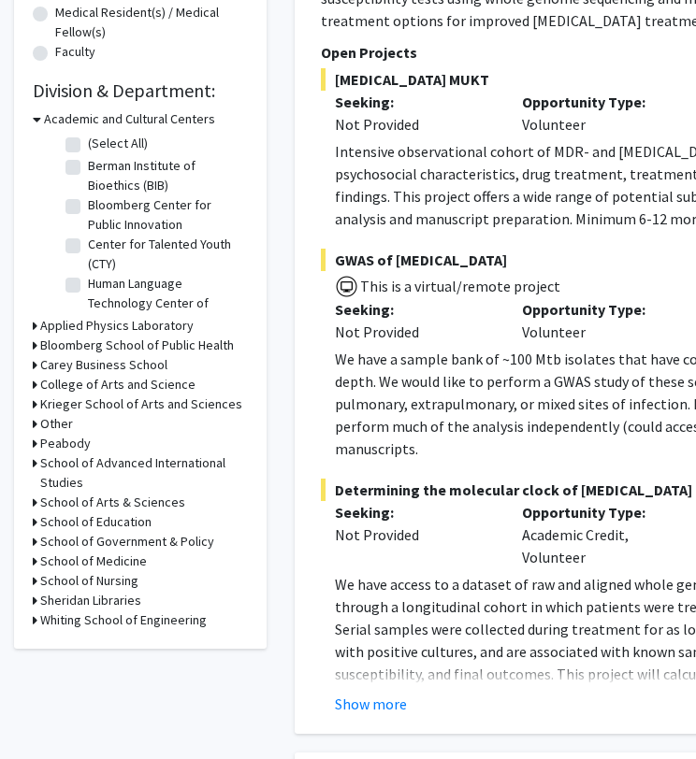
scroll to position [498, 0]
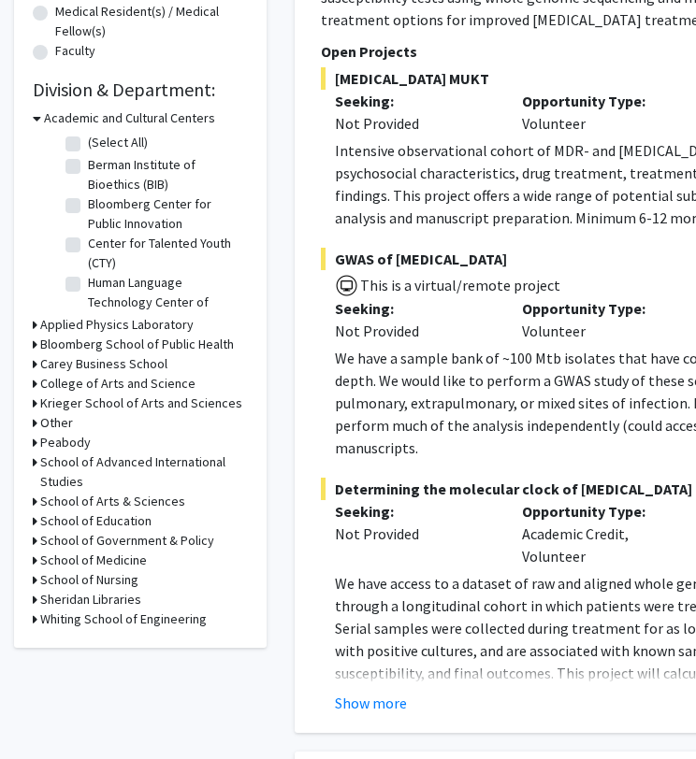
click at [142, 403] on h3 "Krieger School of Arts and Sciences" at bounding box center [141, 404] width 202 height 20
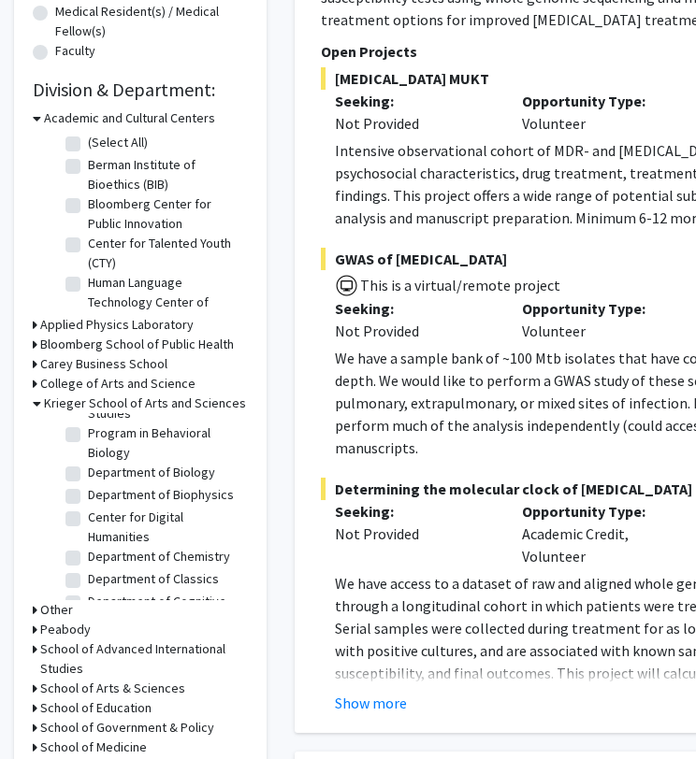
scroll to position [384, 0]
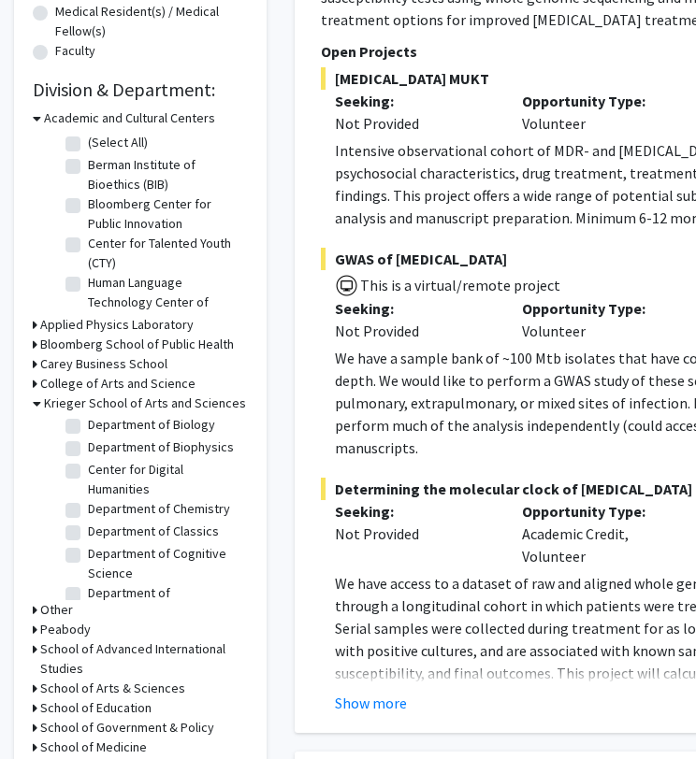
click at [88, 519] on label "Department of Chemistry" at bounding box center [159, 509] width 142 height 20
click at [88, 512] on input "Department of Chemistry" at bounding box center [94, 505] width 12 height 12
checkbox input "true"
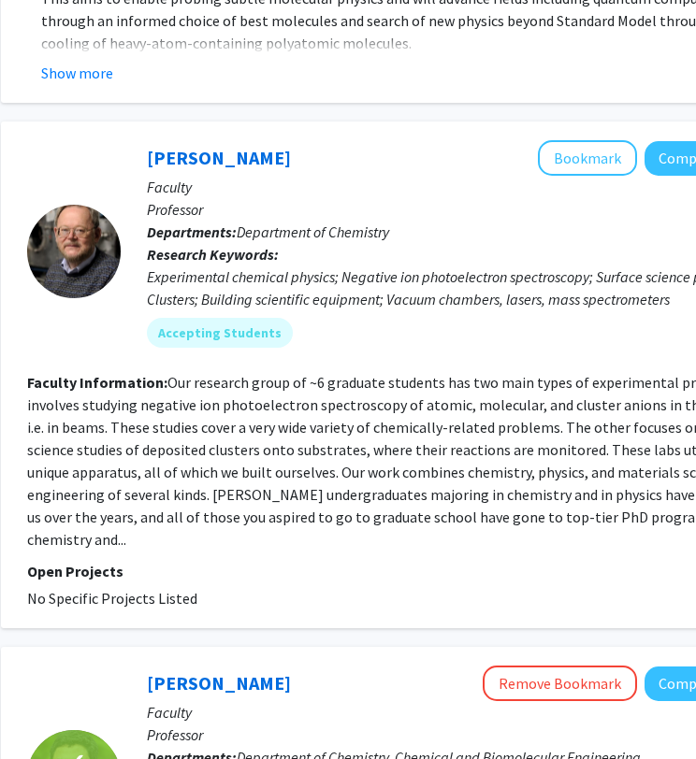
scroll to position [762, 256]
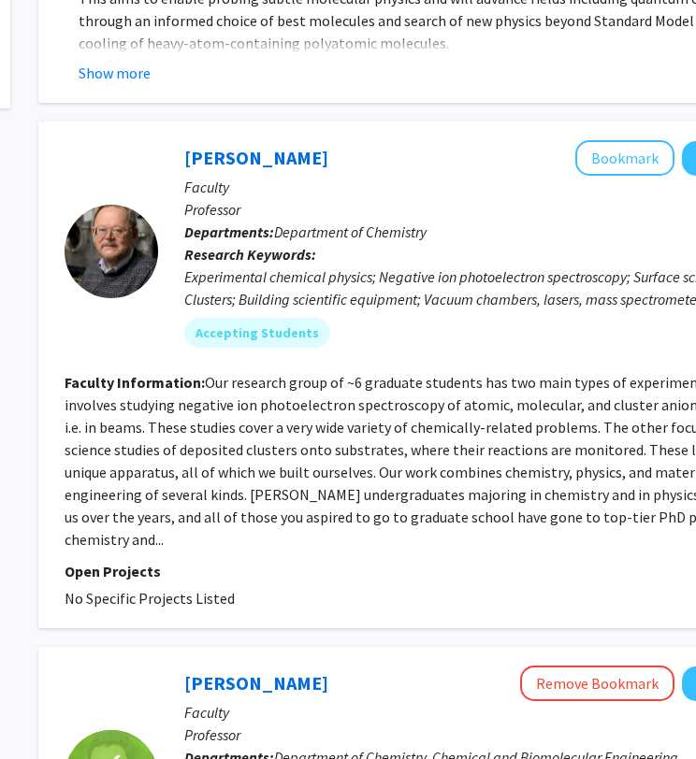
click at [146, 560] on p "Open Projects" at bounding box center [445, 571] width 761 height 22
click at [204, 146] on link "Kit Bowen" at bounding box center [256, 157] width 144 height 23
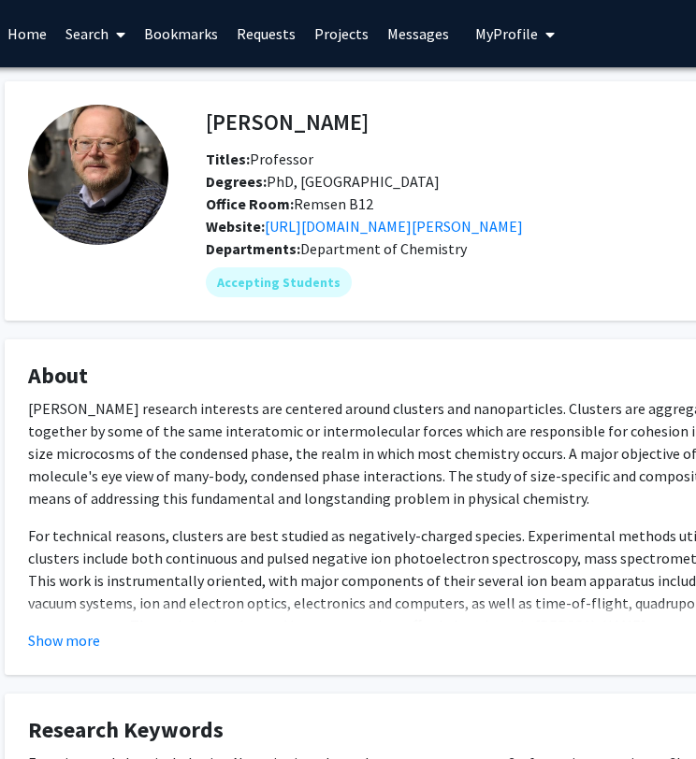
scroll to position [0, 56]
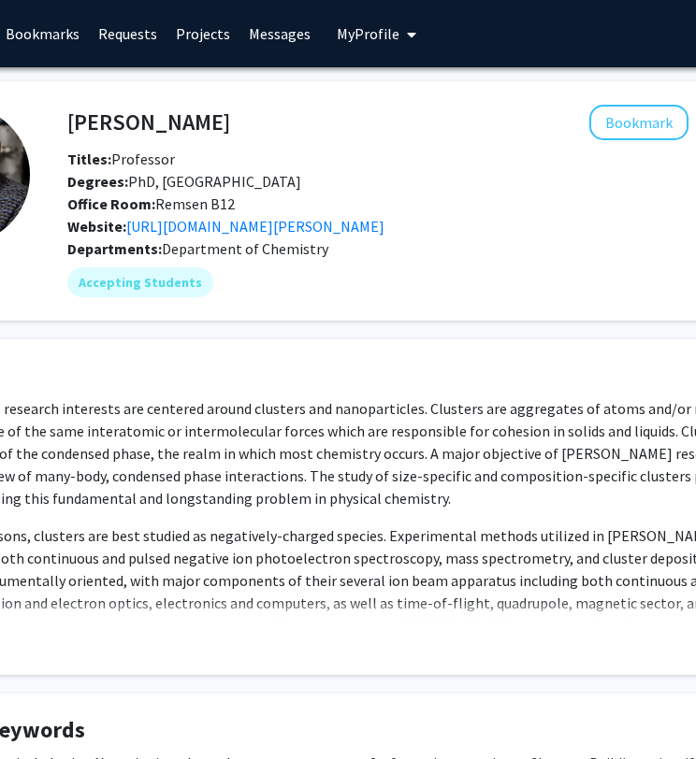
click at [230, 132] on div "Bookmark Compose Request" at bounding box center [537, 123] width 614 height 36
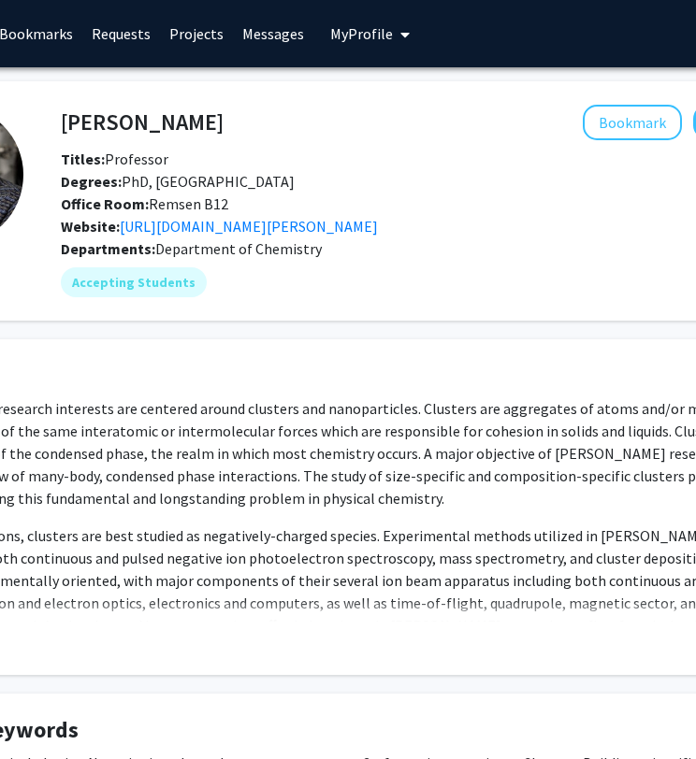
scroll to position [0, 0]
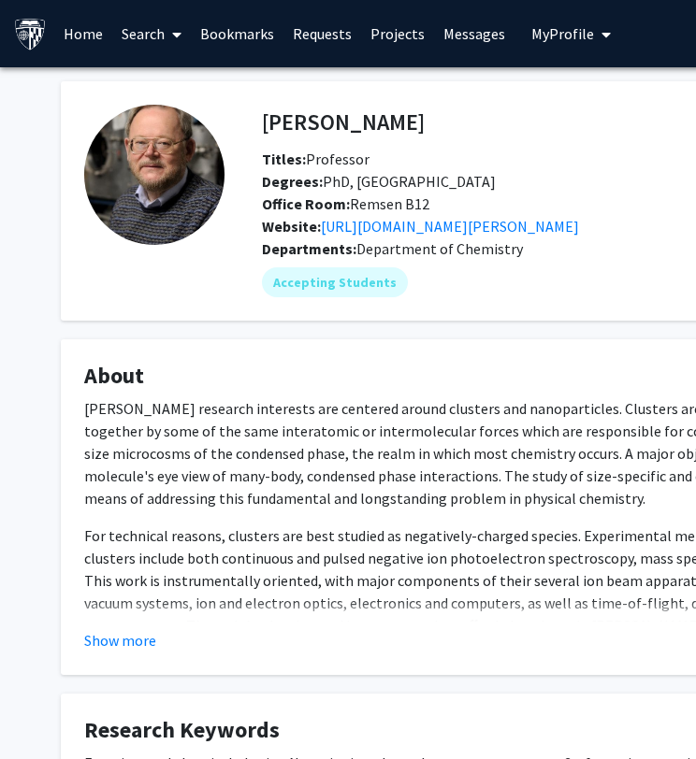
click at [204, 132] on img at bounding box center [154, 175] width 140 height 140
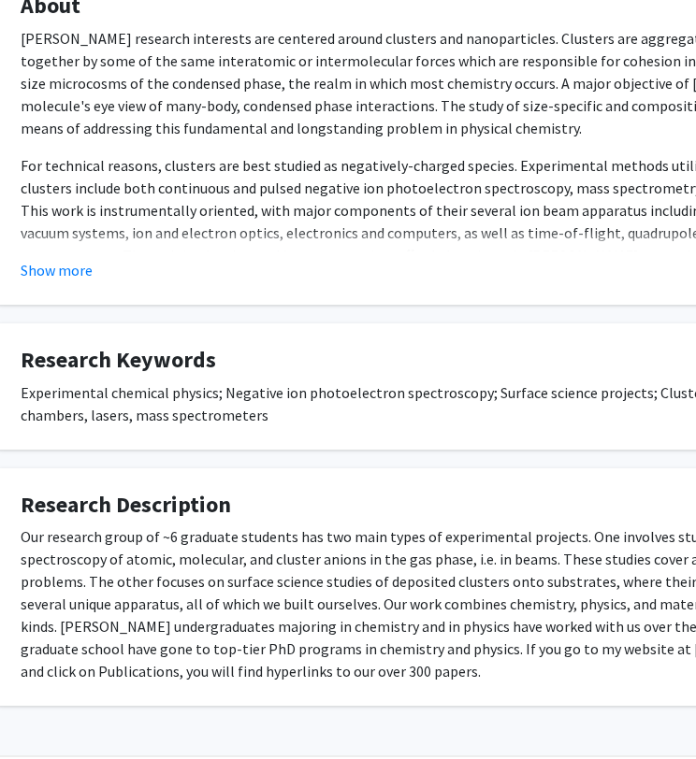
scroll to position [370, 39]
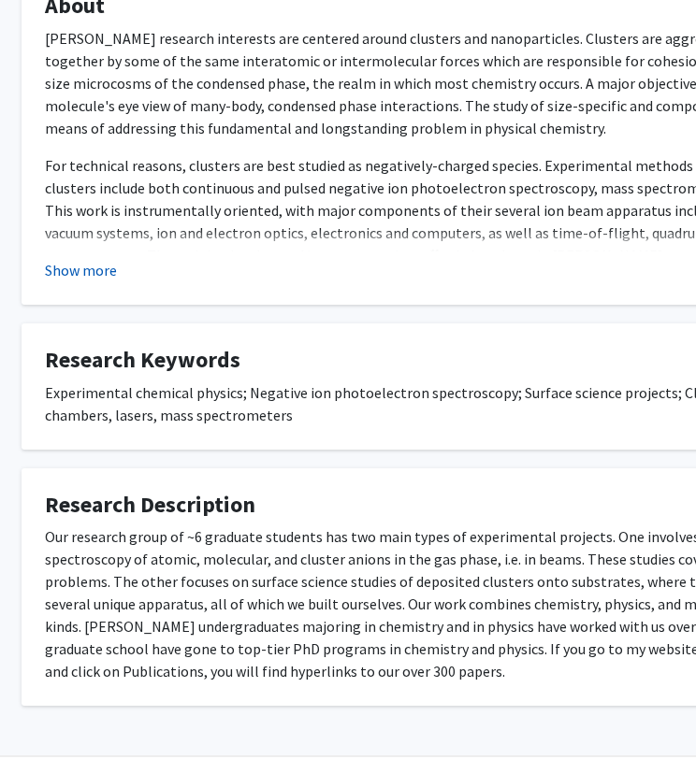
click at [85, 265] on button "Show more" at bounding box center [81, 270] width 72 height 22
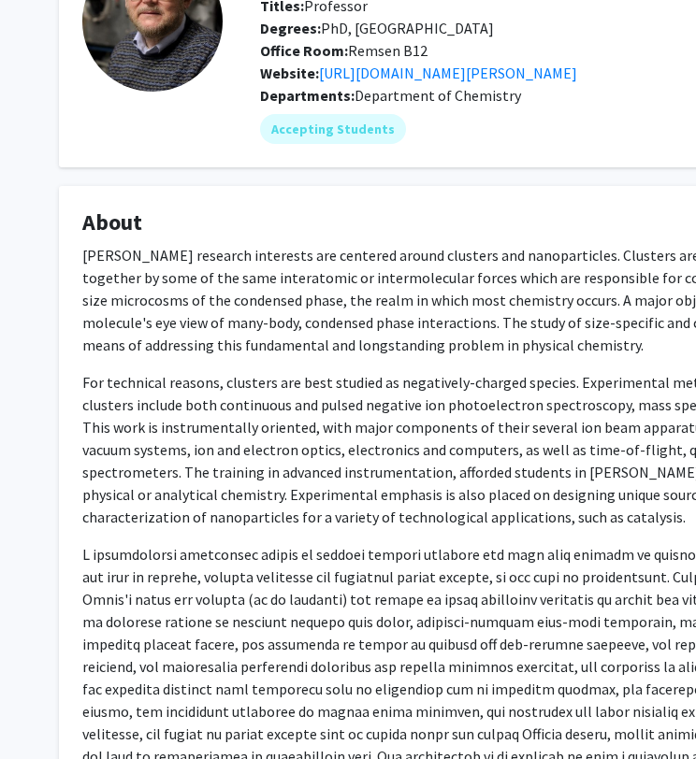
scroll to position [0, 2]
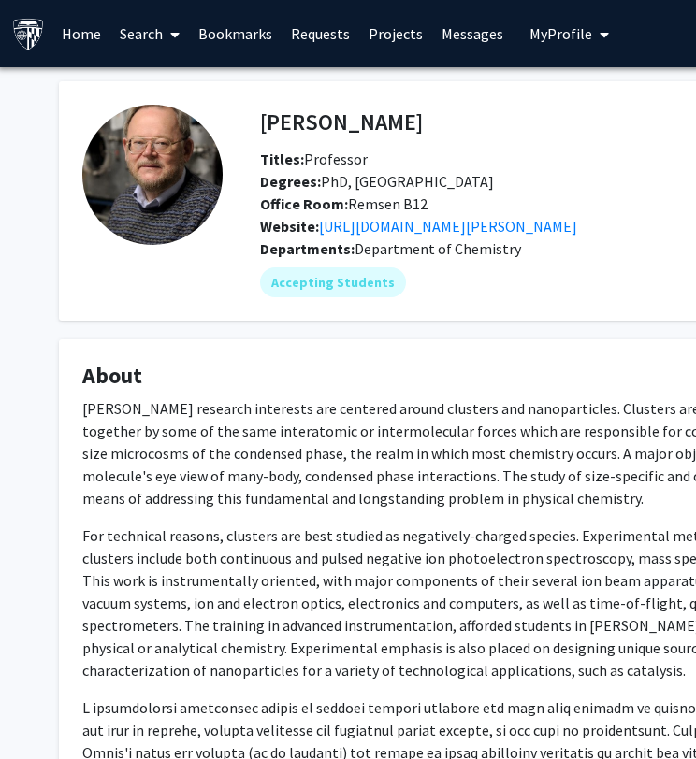
click at [84, 33] on link "Home" at bounding box center [81, 33] width 58 height 65
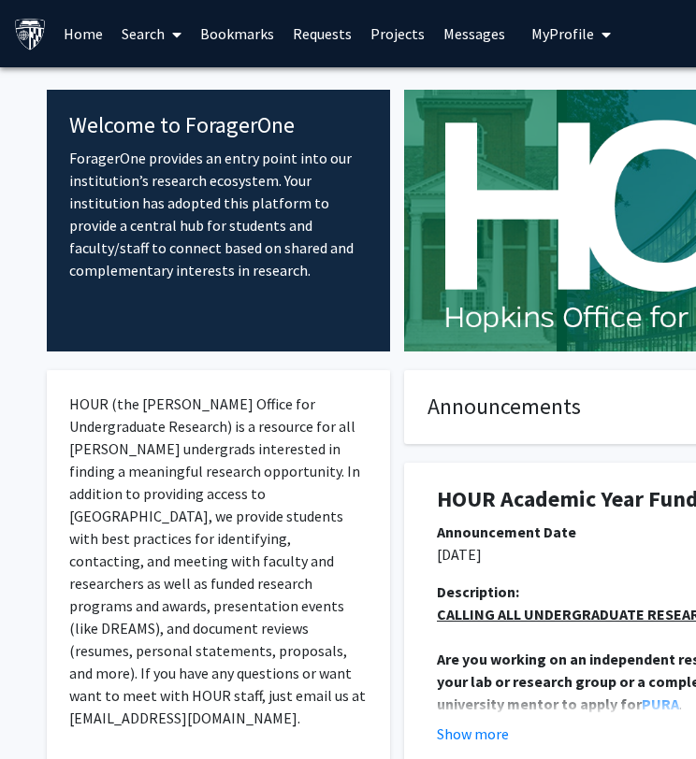
click at [146, 37] on link "Search" at bounding box center [151, 33] width 79 height 65
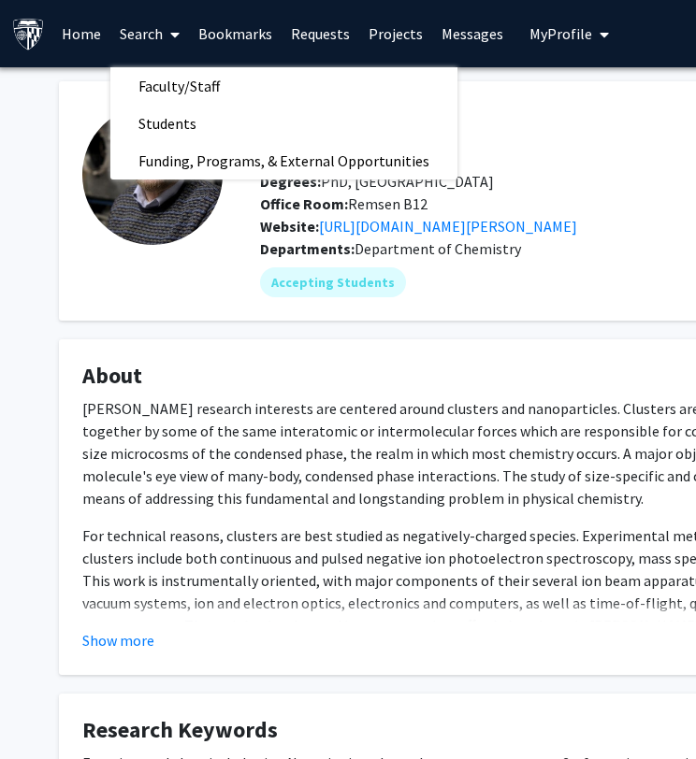
scroll to position [0, 256]
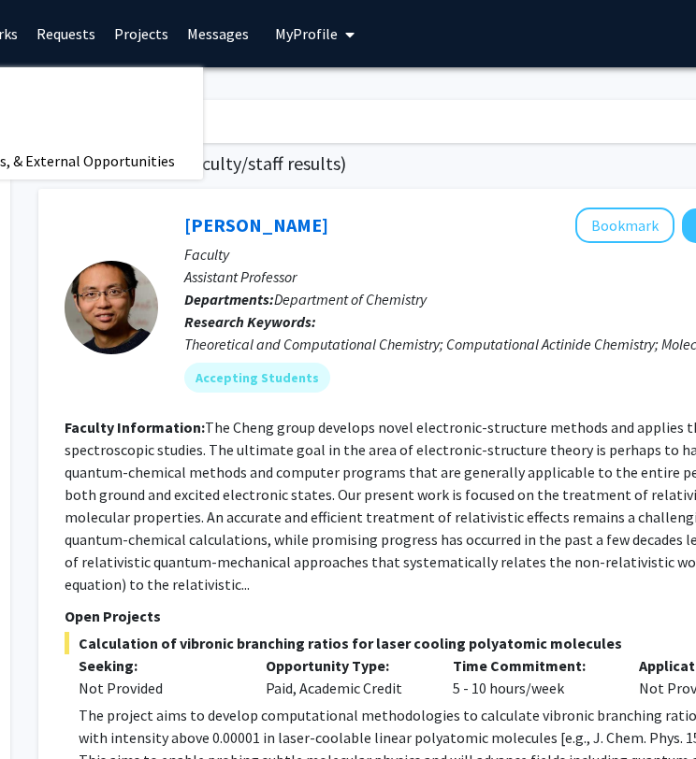
checkbox input "false"
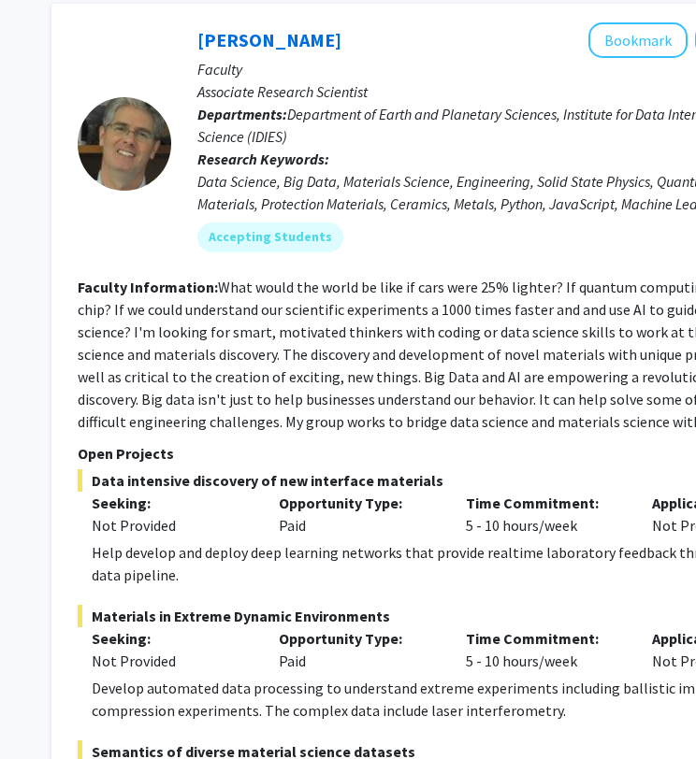
scroll to position [1249, 243]
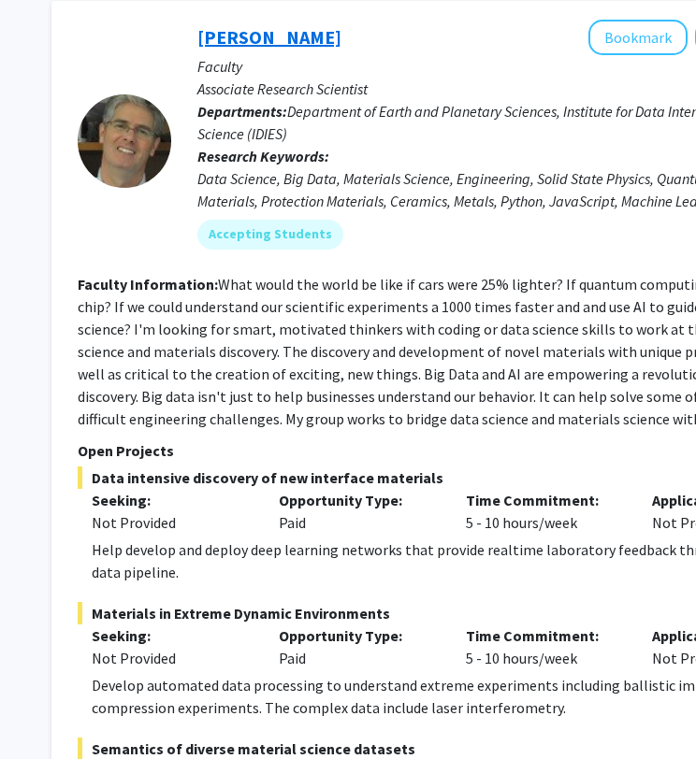
click at [266, 25] on link "[PERSON_NAME]" at bounding box center [269, 36] width 144 height 23
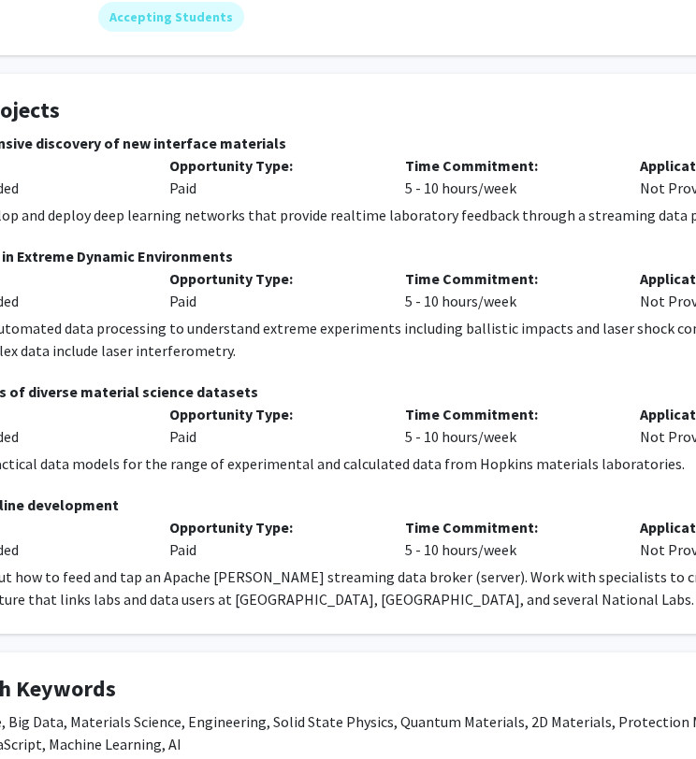
scroll to position [0, 164]
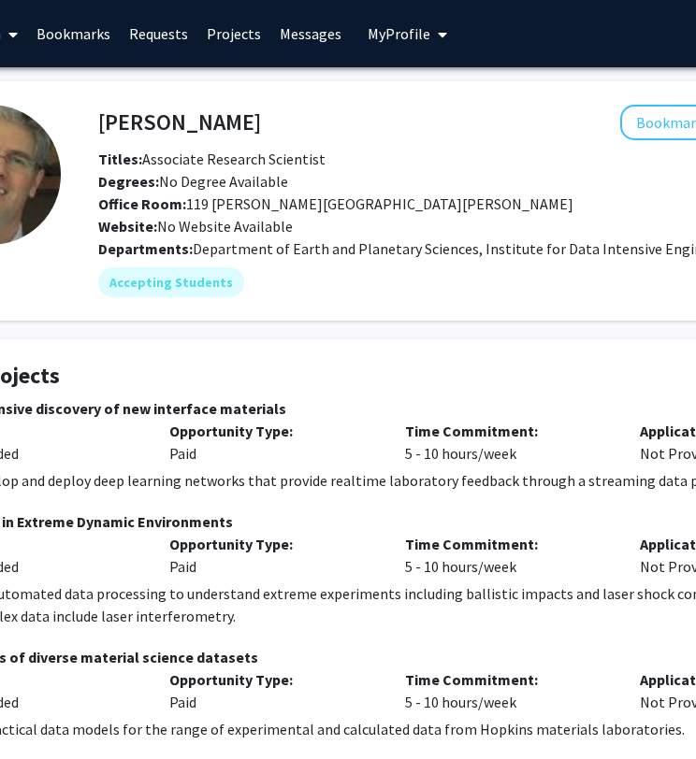
click at [158, 119] on h4 "[PERSON_NAME]" at bounding box center [179, 122] width 163 height 35
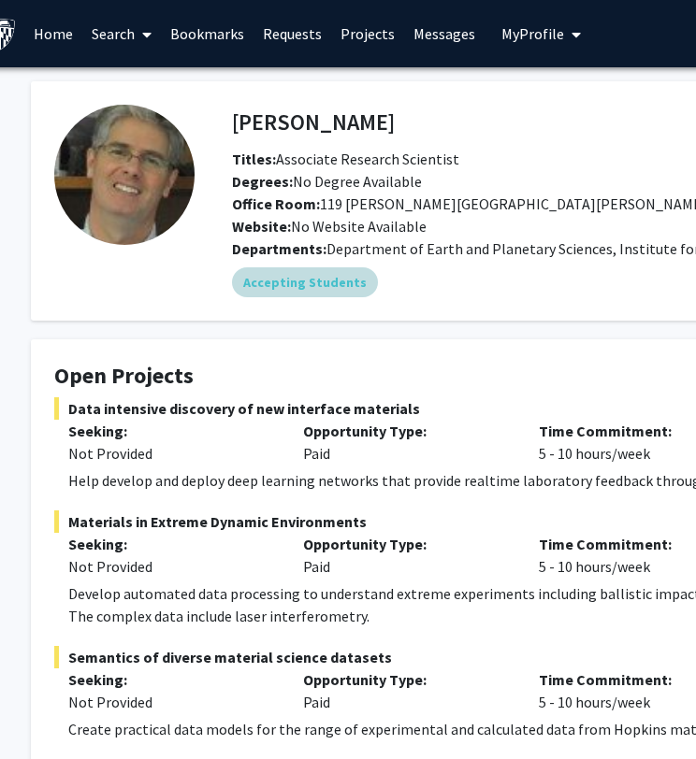
scroll to position [0, 26]
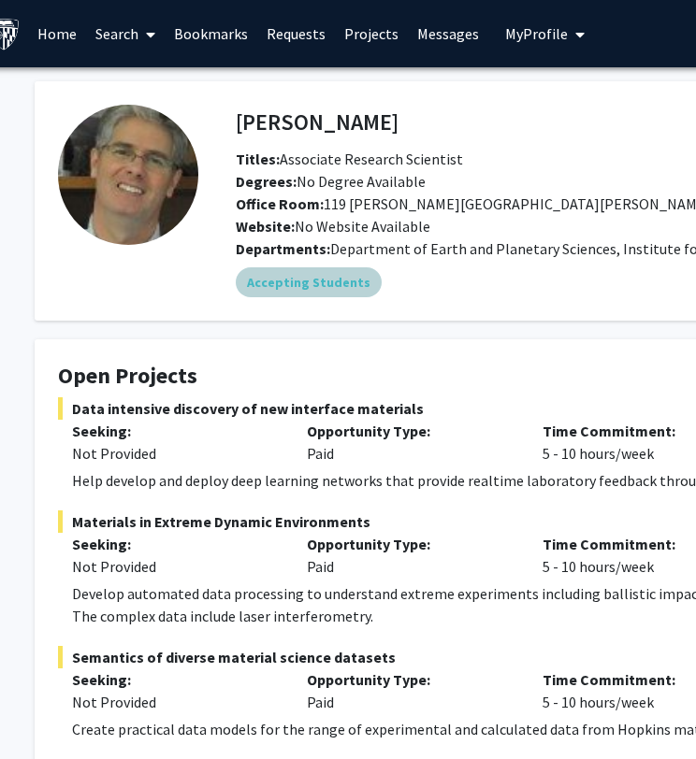
drag, startPoint x: 270, startPoint y: 291, endPoint x: 274, endPoint y: 358, distance: 67.4
click at [274, 358] on div "David Elbert Bookmark Compose Request Titles: Associate Research Scientist Degr…" at bounding box center [535, 724] width 1029 height 1287
drag, startPoint x: 274, startPoint y: 358, endPoint x: 317, endPoint y: 167, distance: 195.6
click at [317, 167] on span "Titles: Associate Research Scientist" at bounding box center [349, 159] width 227 height 19
drag, startPoint x: 317, startPoint y: 167, endPoint x: 296, endPoint y: 228, distance: 64.2
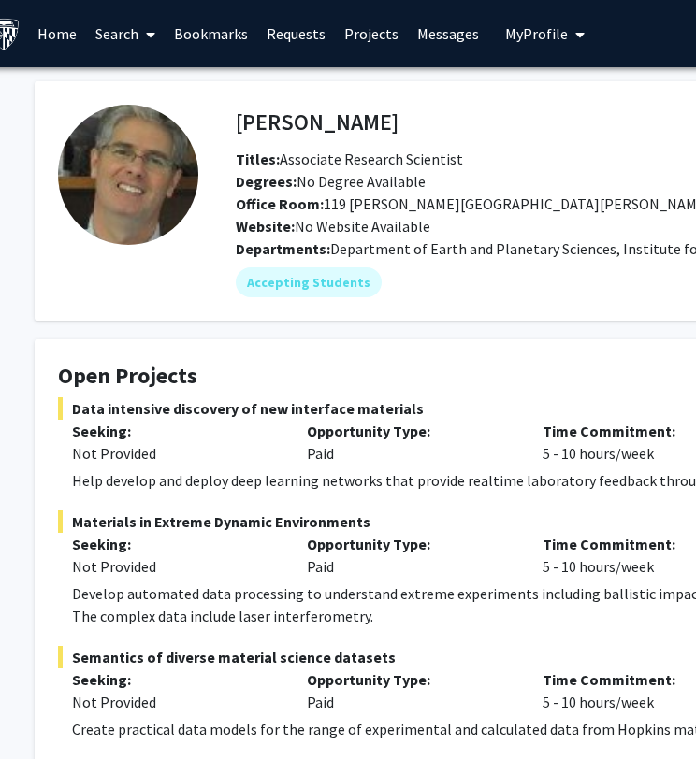
click at [296, 228] on span "Website: No Website Available" at bounding box center [333, 226] width 195 height 19
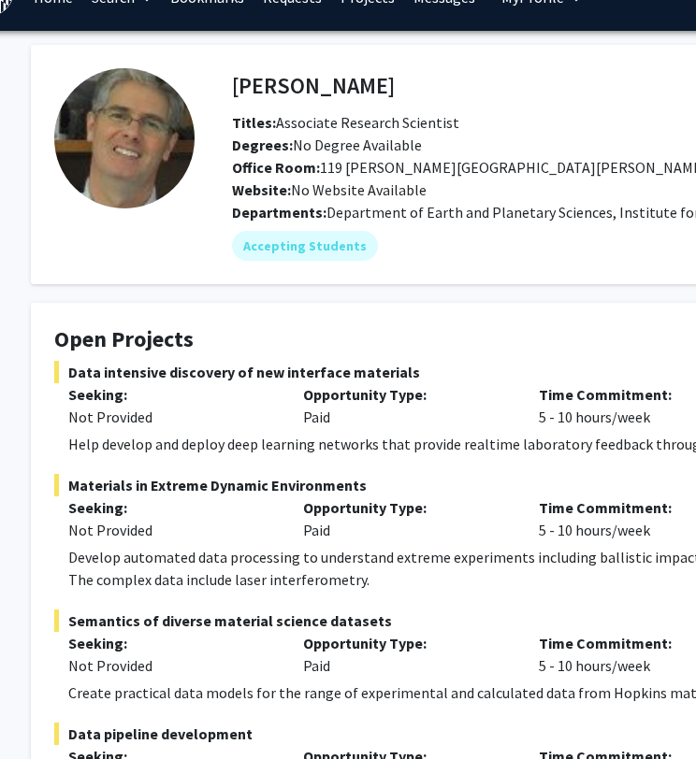
scroll to position [0, 30]
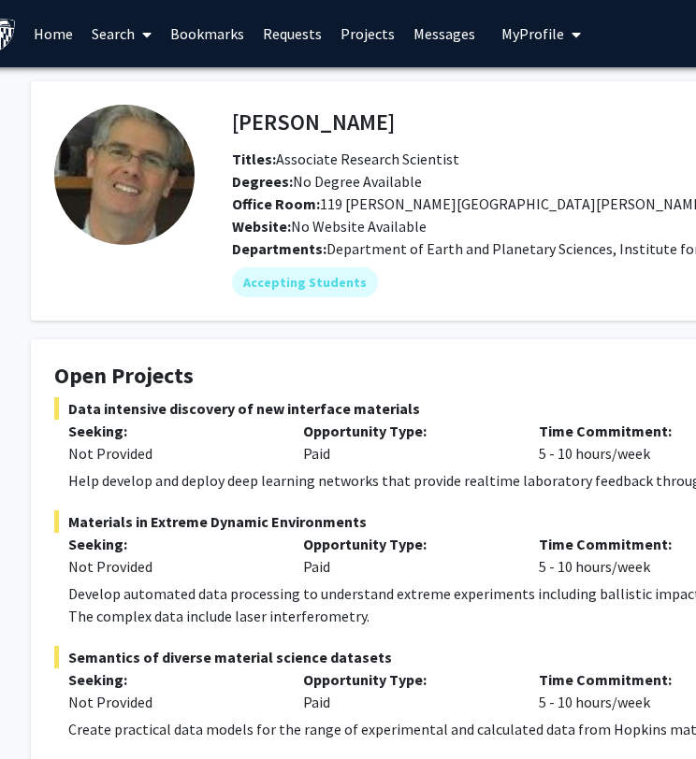
click at [333, 126] on h4 "[PERSON_NAME]" at bounding box center [313, 122] width 163 height 35
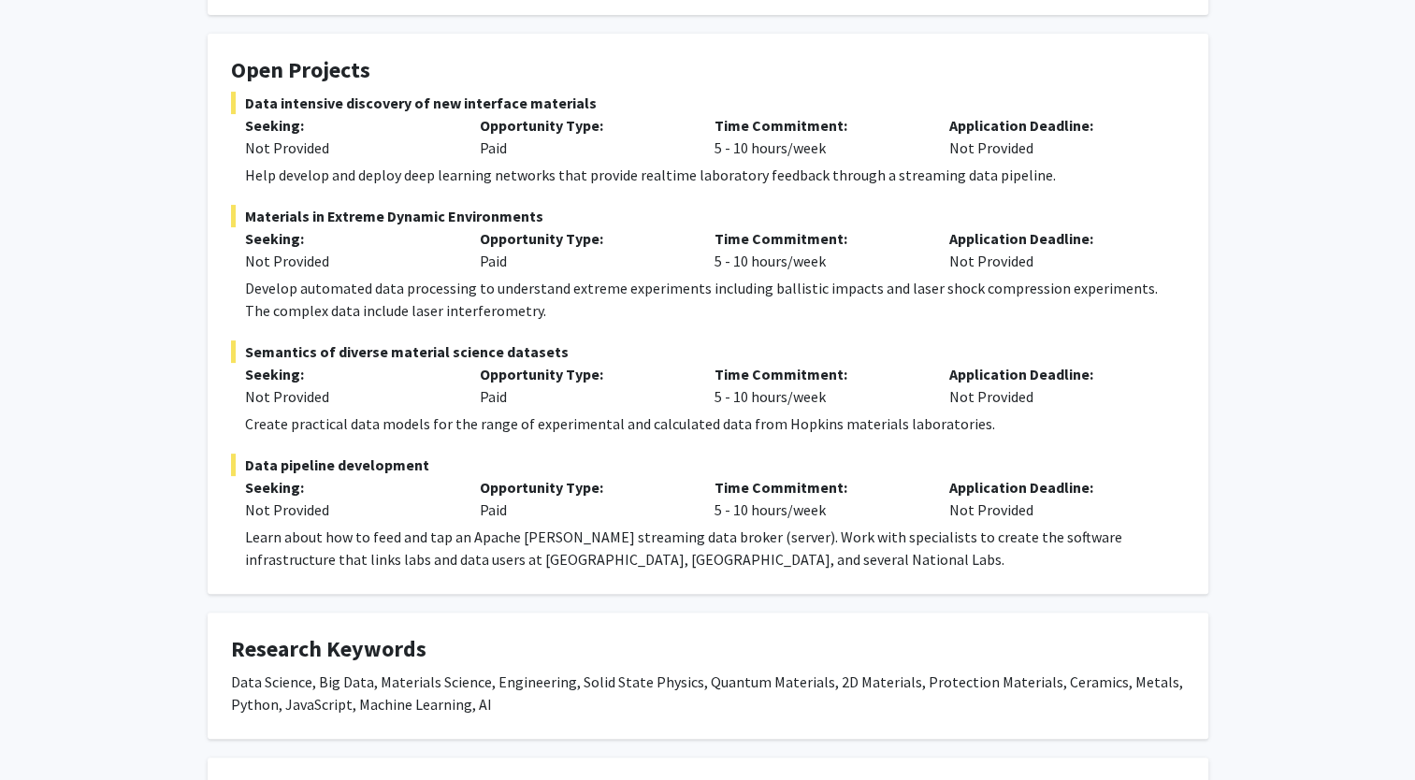
scroll to position [305, 0]
